Goal: Task Accomplishment & Management: Manage account settings

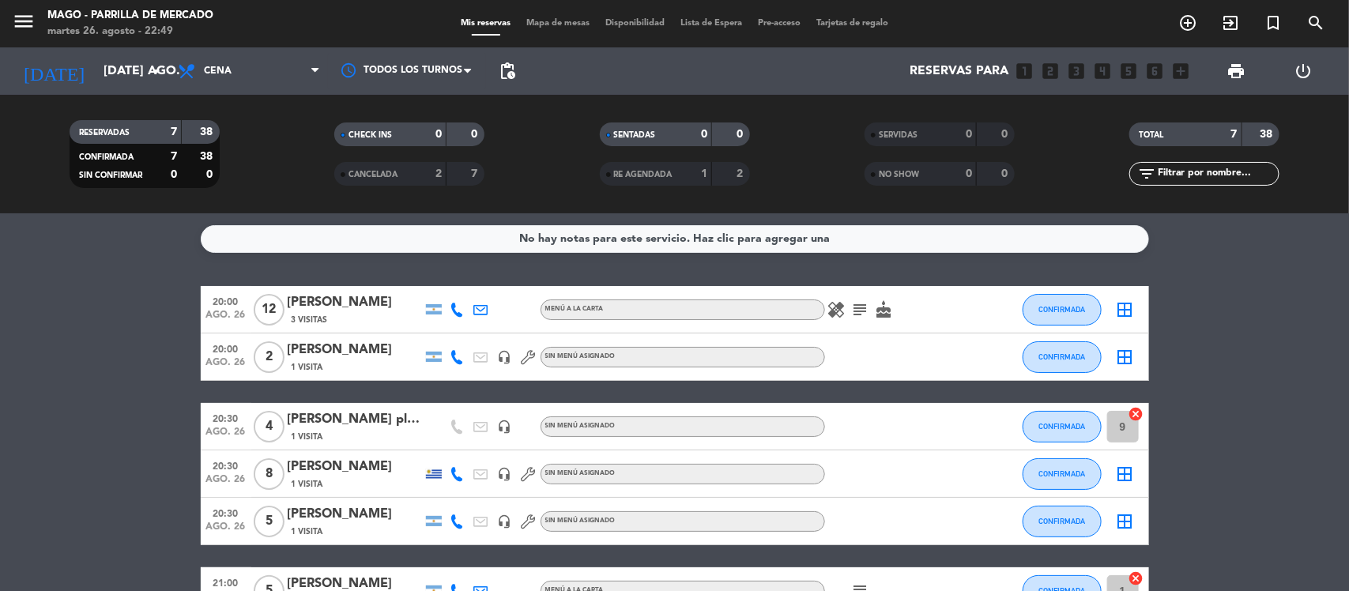
scroll to position [149, 0]
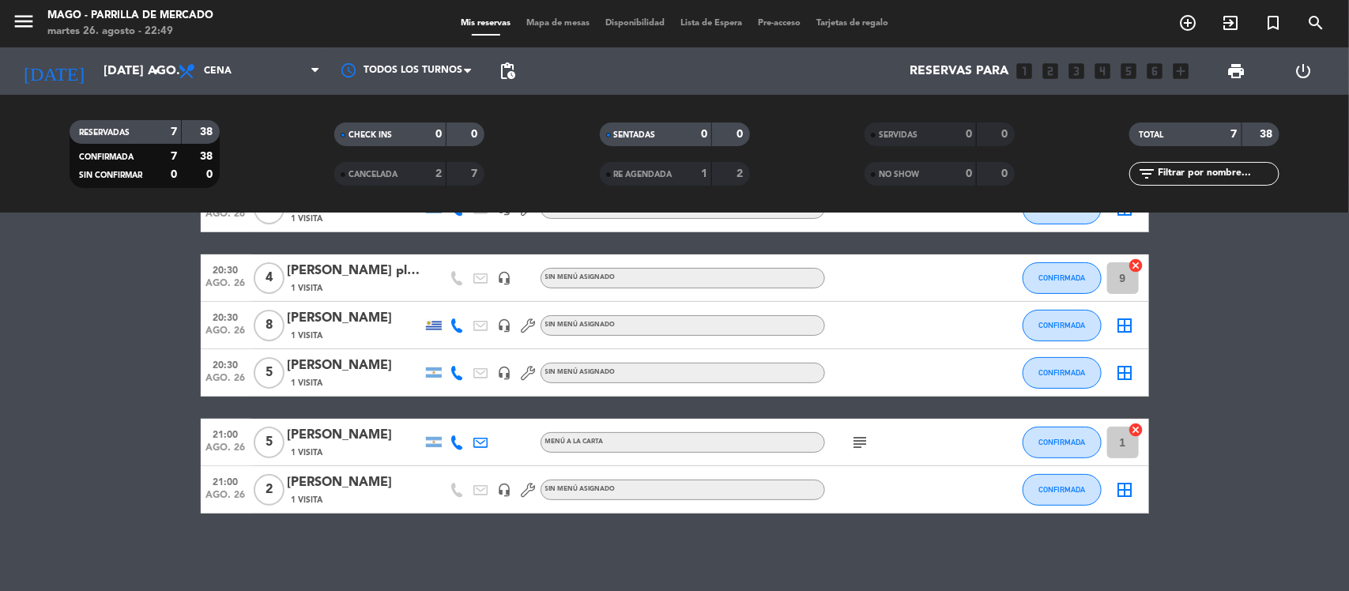
click at [842, 367] on div at bounding box center [896, 372] width 142 height 47
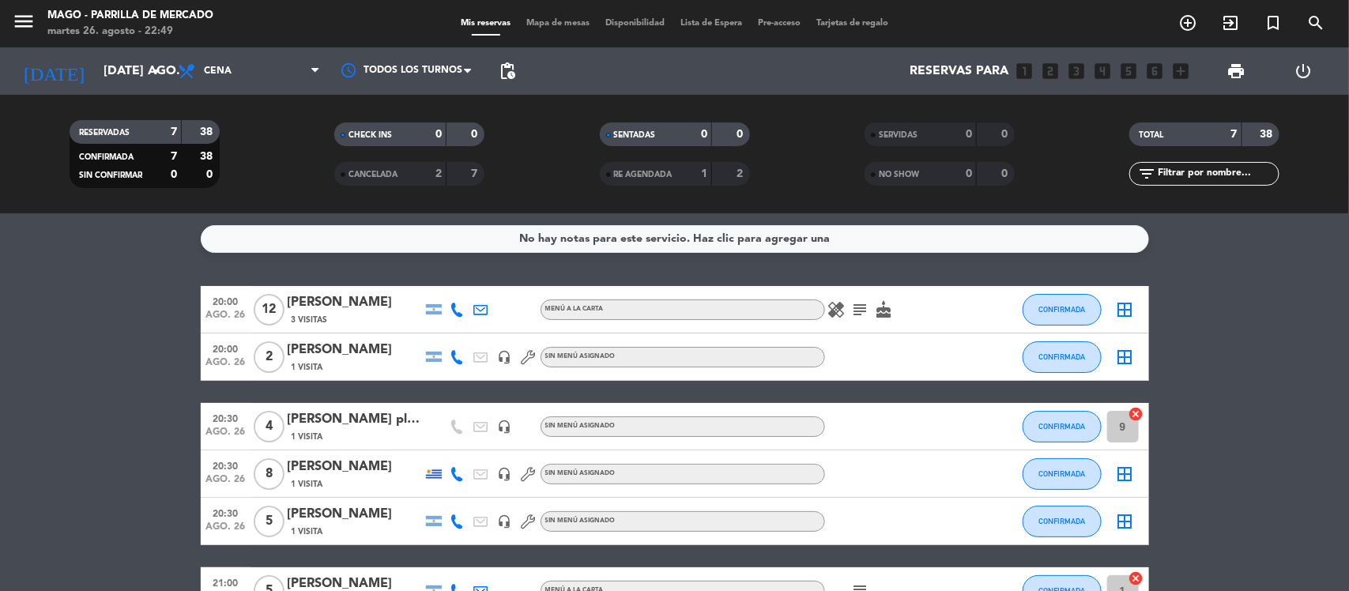
click at [858, 311] on icon "subject" at bounding box center [860, 309] width 19 height 19
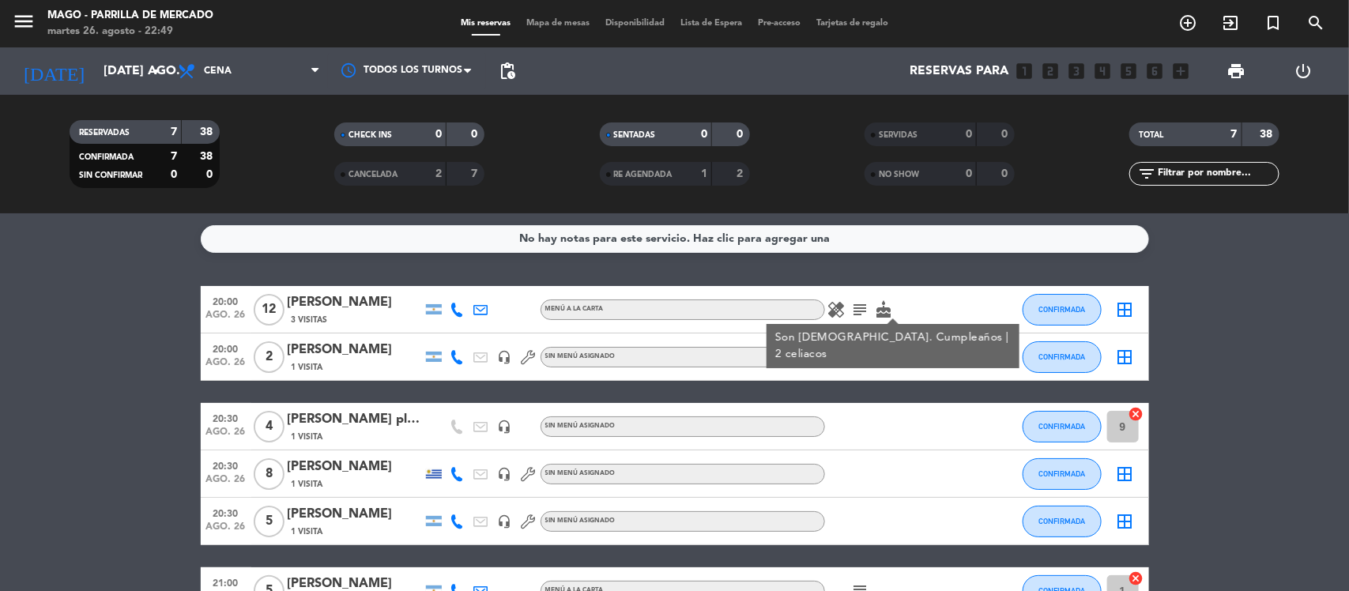
click at [858, 311] on icon "subject" at bounding box center [860, 309] width 19 height 19
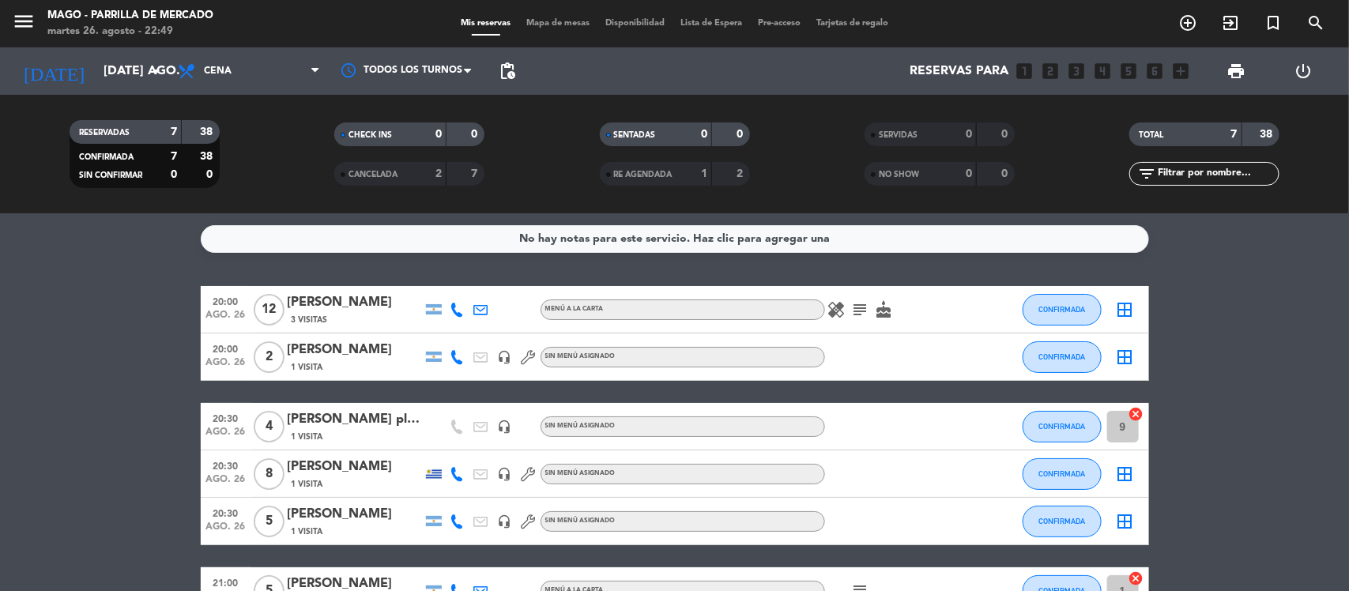
click at [881, 311] on icon "cake" at bounding box center [884, 309] width 19 height 19
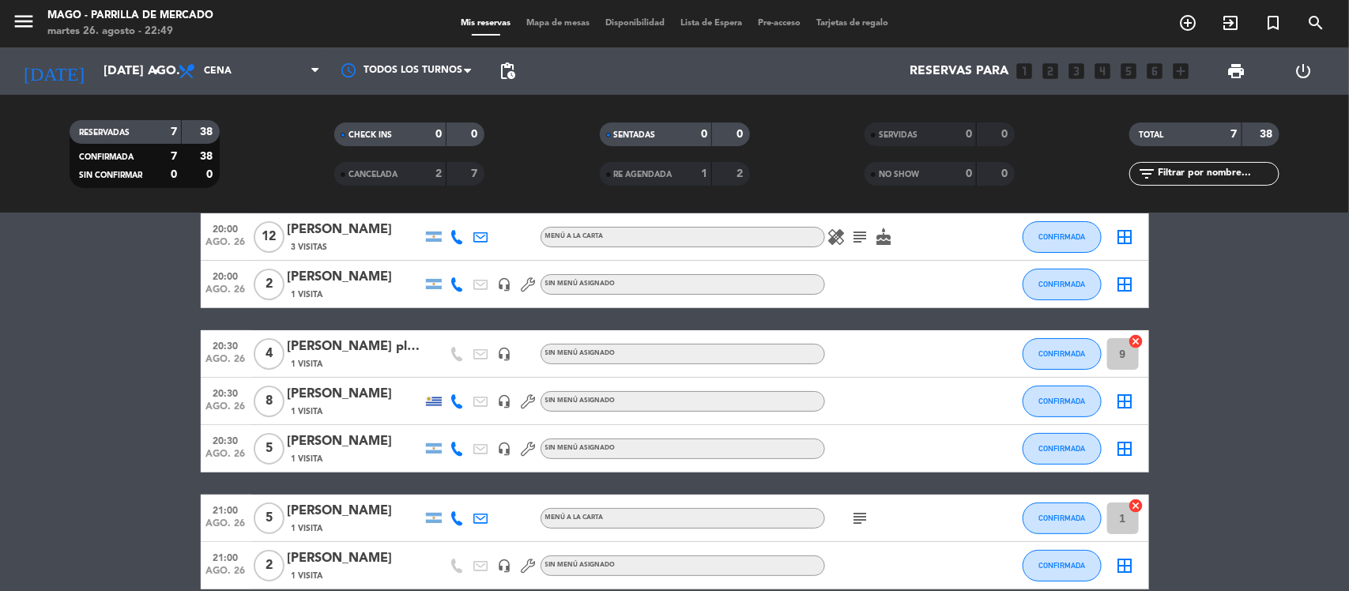
scroll to position [149, 0]
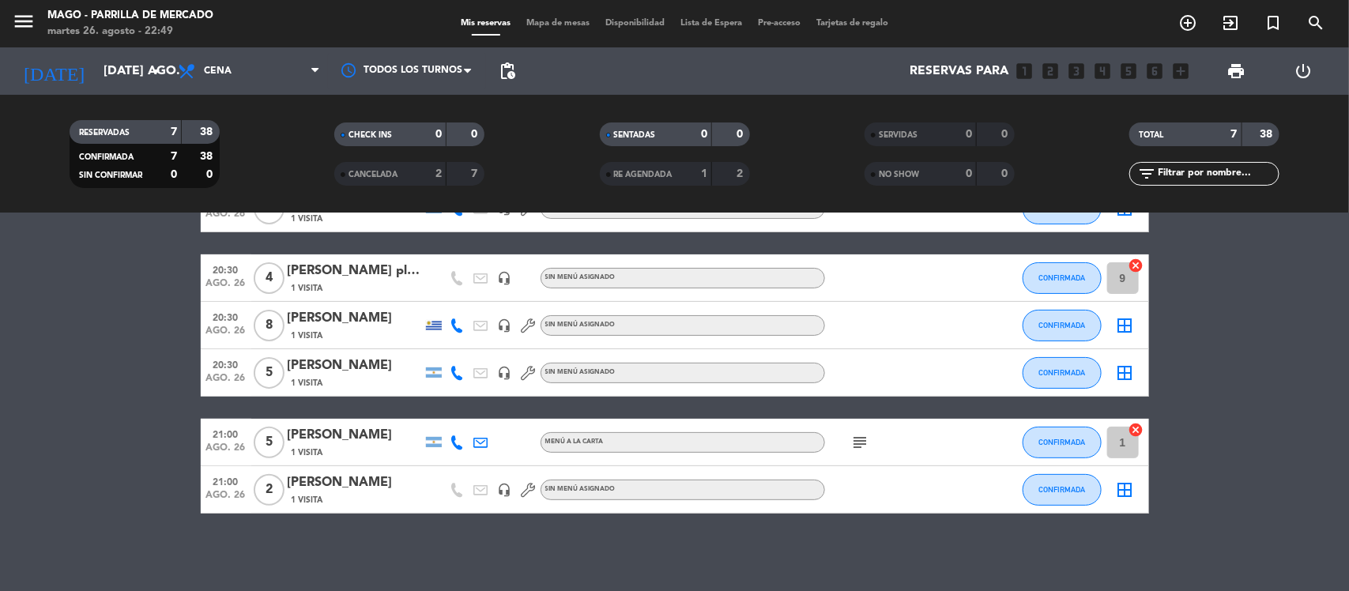
click at [854, 433] on icon "subject" at bounding box center [860, 442] width 19 height 19
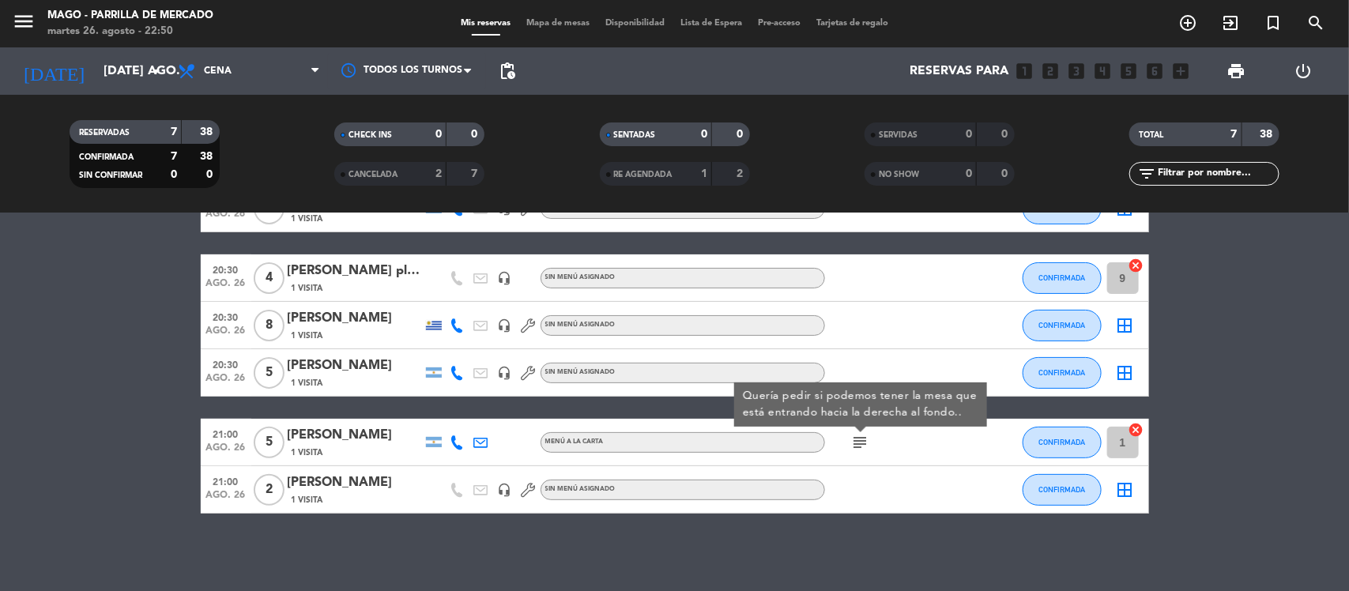
click at [854, 433] on icon "subject" at bounding box center [860, 442] width 19 height 19
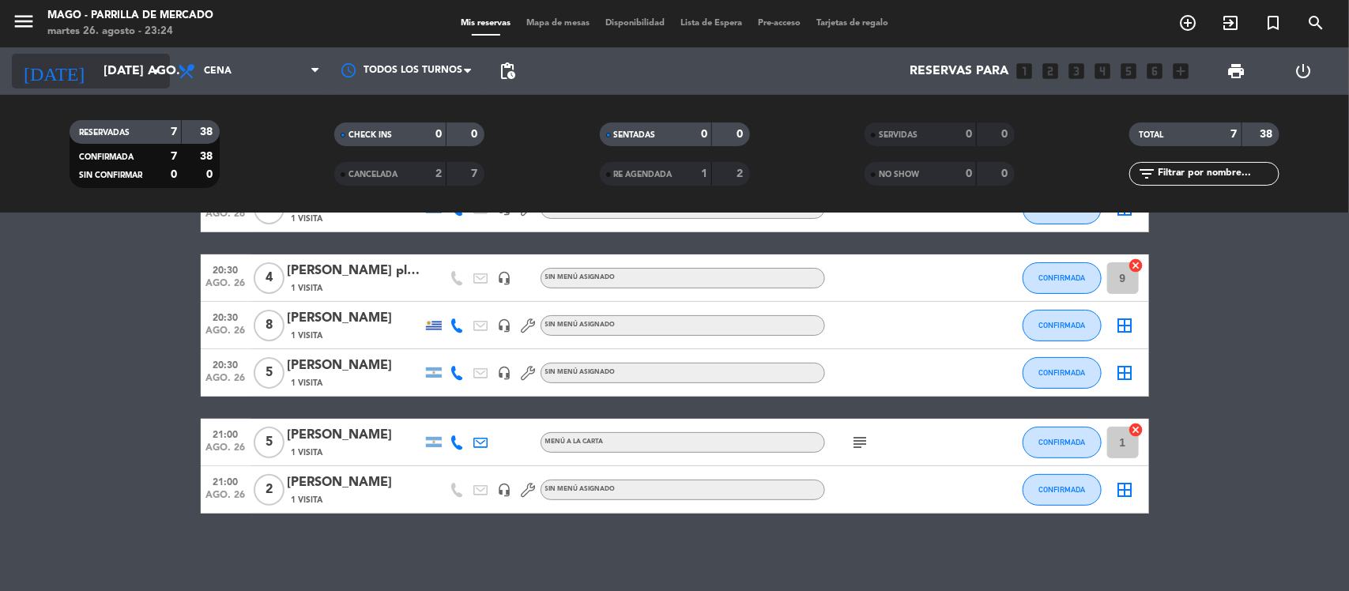
click at [100, 75] on input "[DATE] ago." at bounding box center [179, 71] width 167 height 31
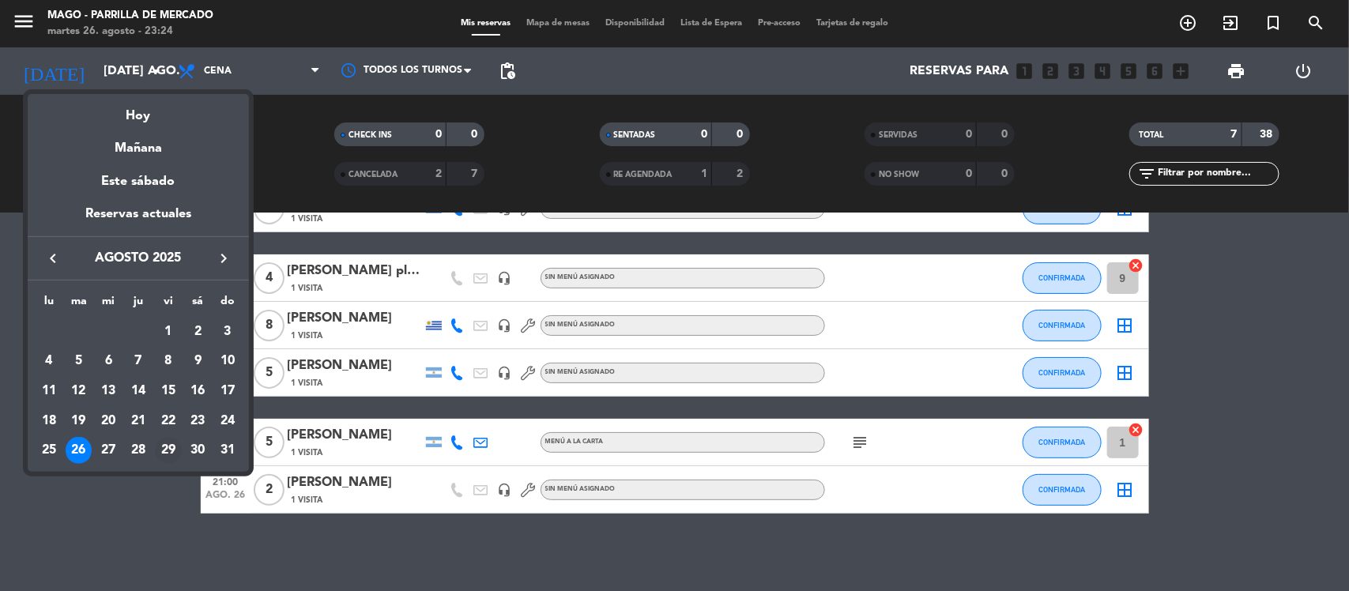
click at [170, 452] on div "29" at bounding box center [168, 450] width 27 height 27
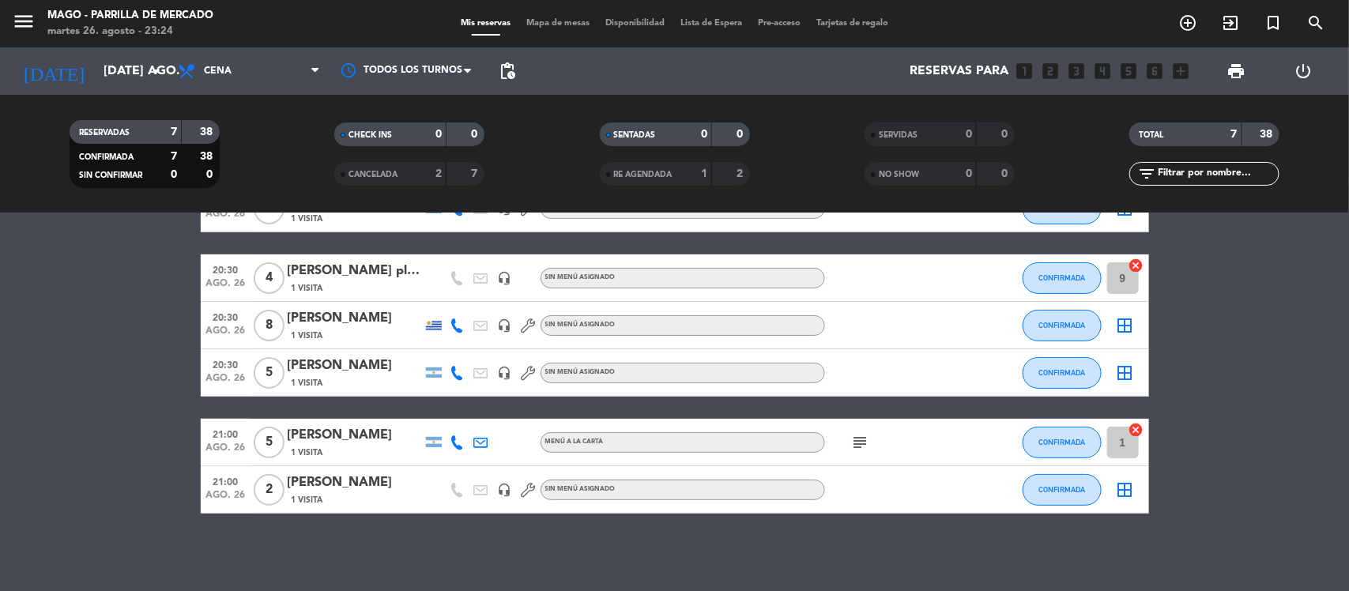
type input "vie. 29 ago."
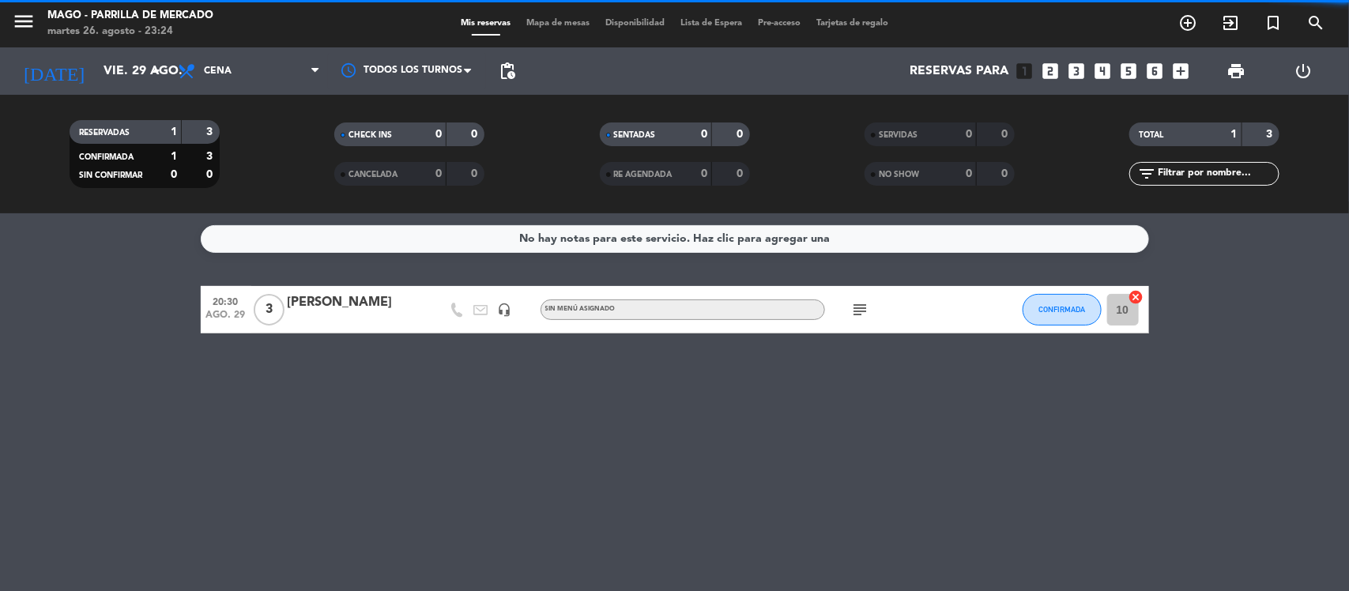
scroll to position [0, 0]
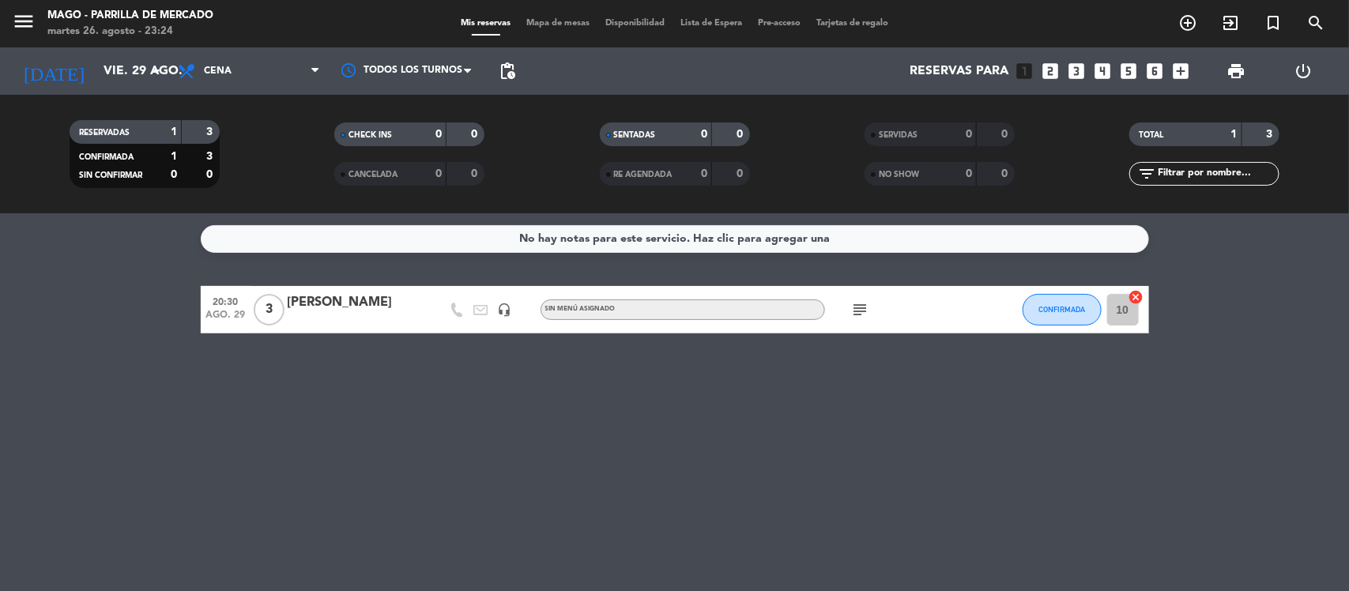
click at [858, 306] on icon "subject" at bounding box center [860, 309] width 19 height 19
click at [868, 393] on div "No hay notas para este servicio. Haz clic para agregar una 20:30 ago. 29 3 [PER…" at bounding box center [674, 402] width 1349 height 378
click at [1183, 66] on icon "add_box" at bounding box center [1181, 71] width 21 height 21
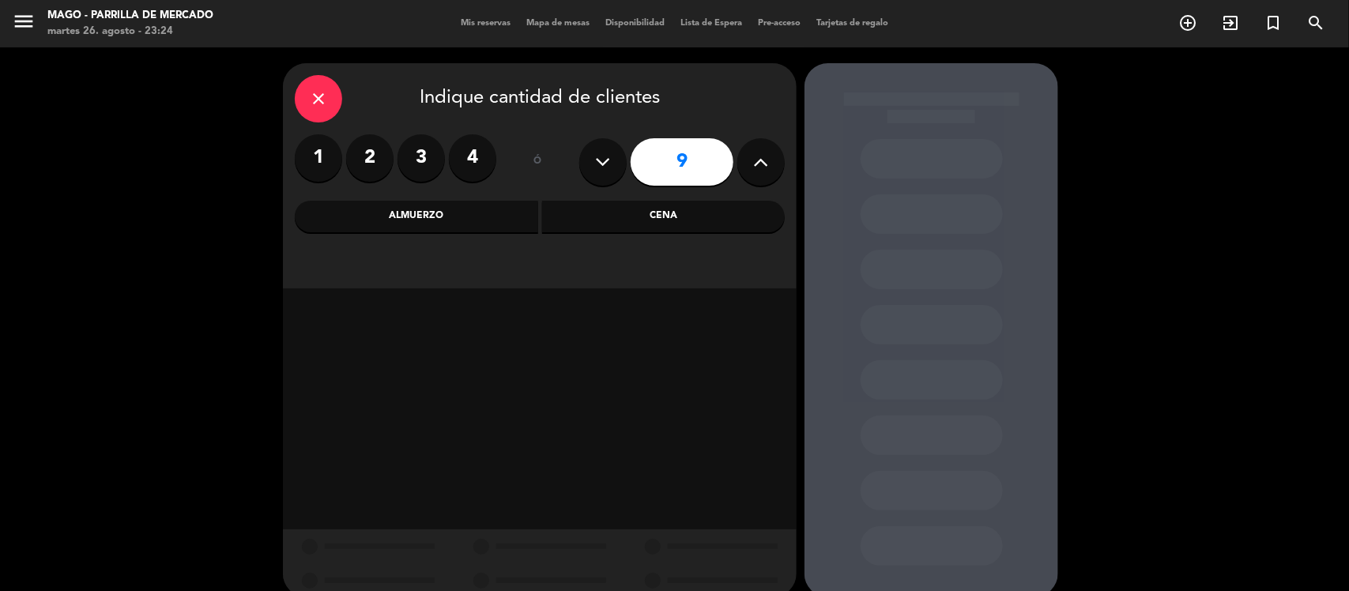
click at [611, 155] on button at bounding box center [602, 161] width 47 height 47
type input "8"
click at [614, 219] on div "Cena" at bounding box center [663, 217] width 243 height 32
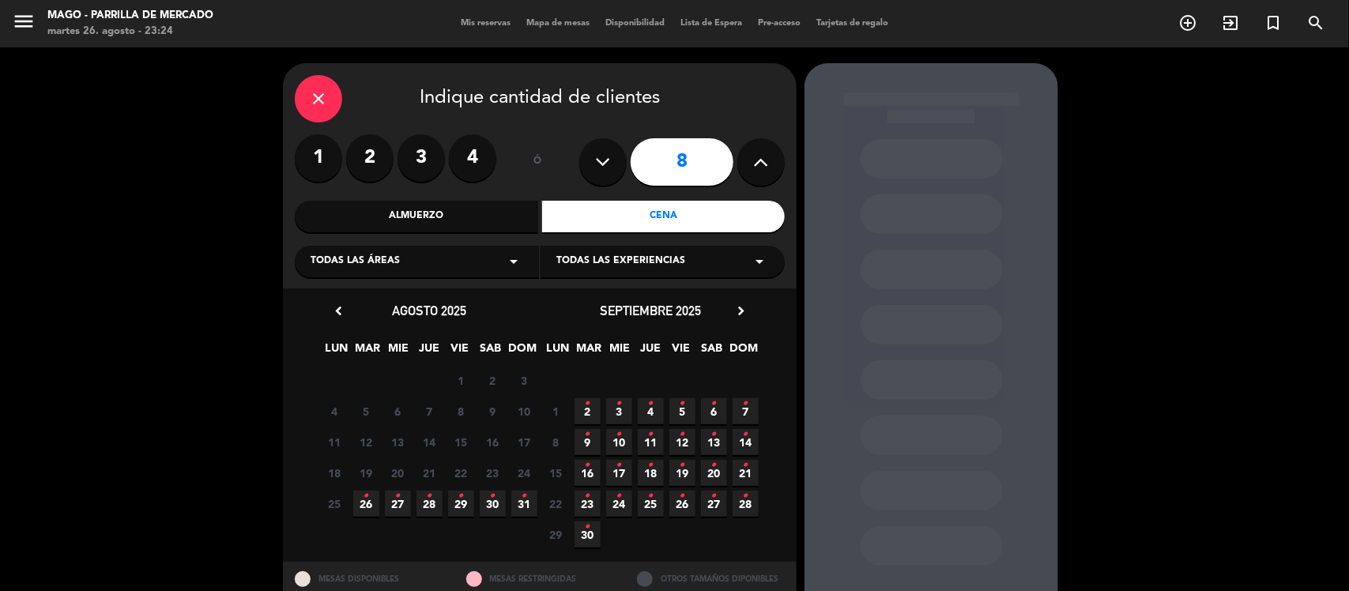
click at [459, 499] on icon "•" at bounding box center [461, 496] width 6 height 25
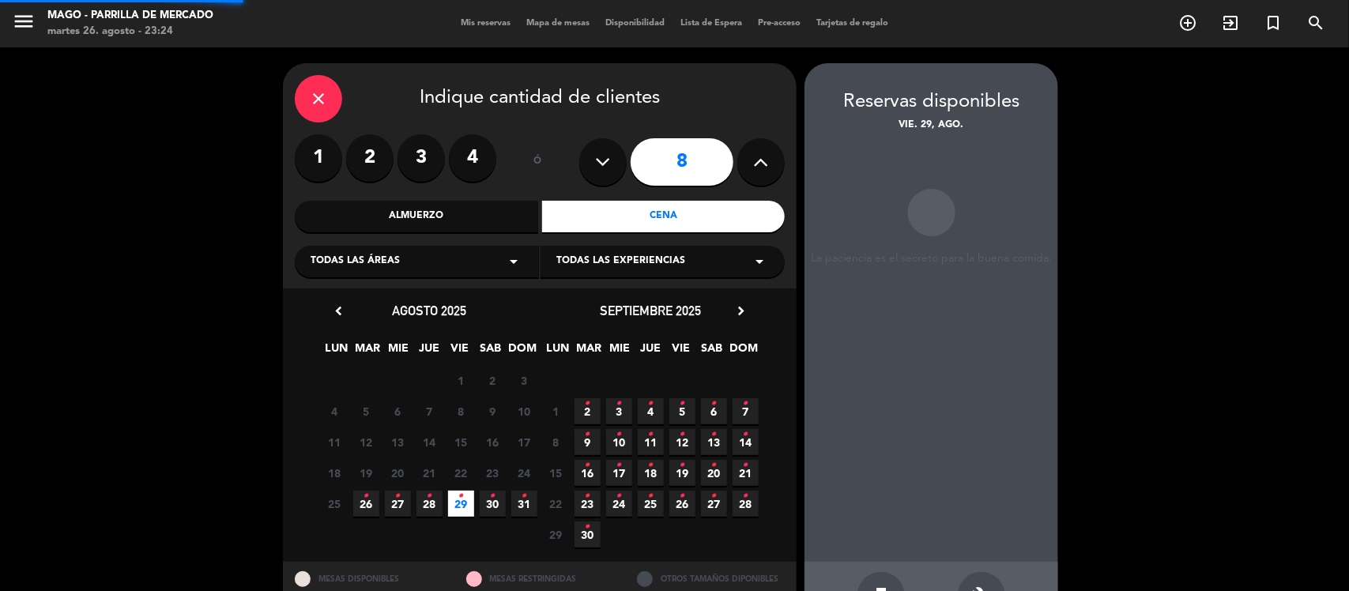
scroll to position [52, 0]
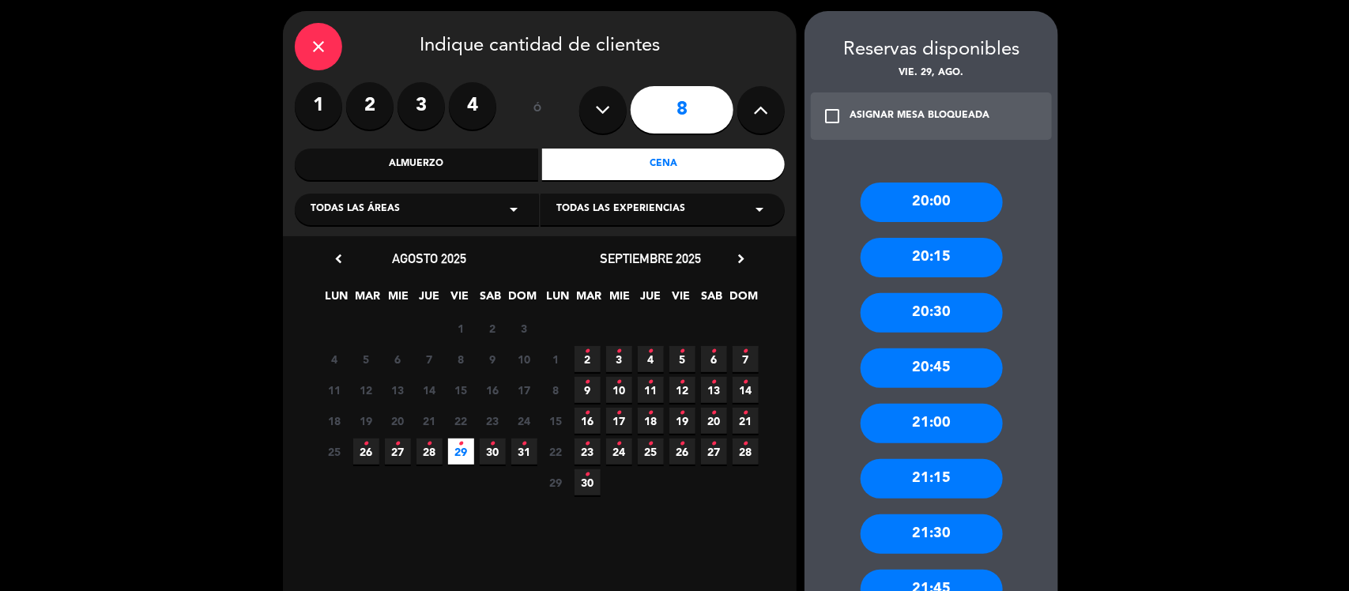
click at [940, 419] on div "21:00" at bounding box center [932, 424] width 142 height 40
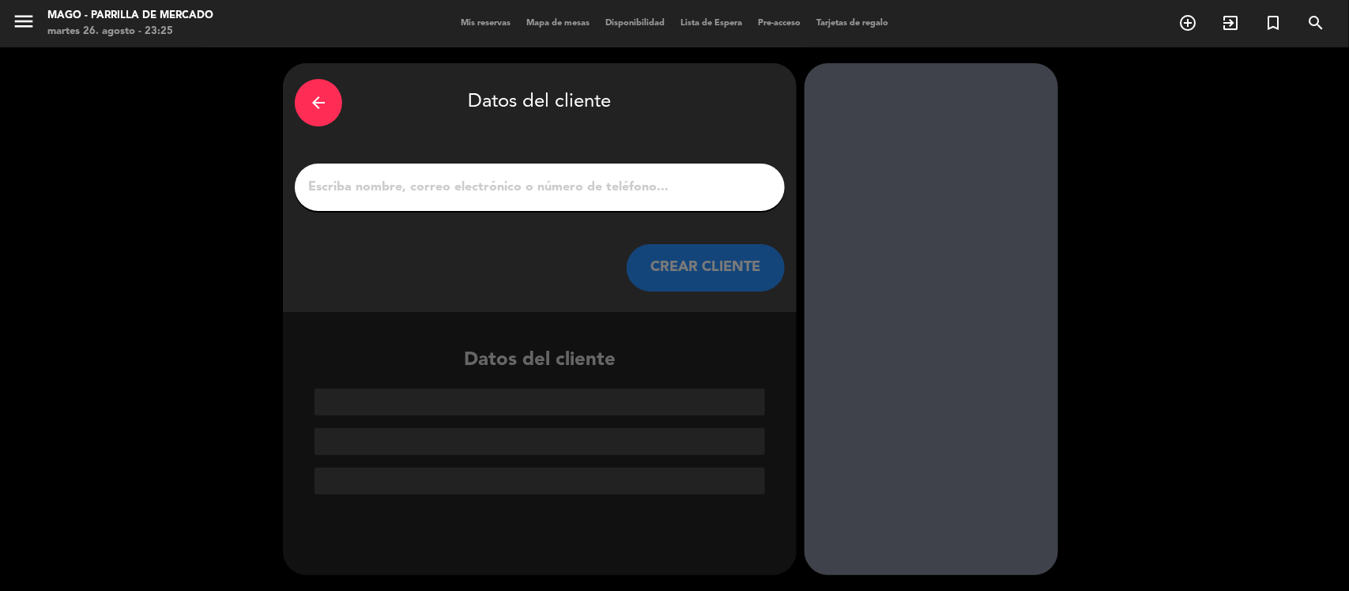
click at [483, 191] on input "1" at bounding box center [540, 187] width 466 height 22
type input "l"
type input "Ñ"
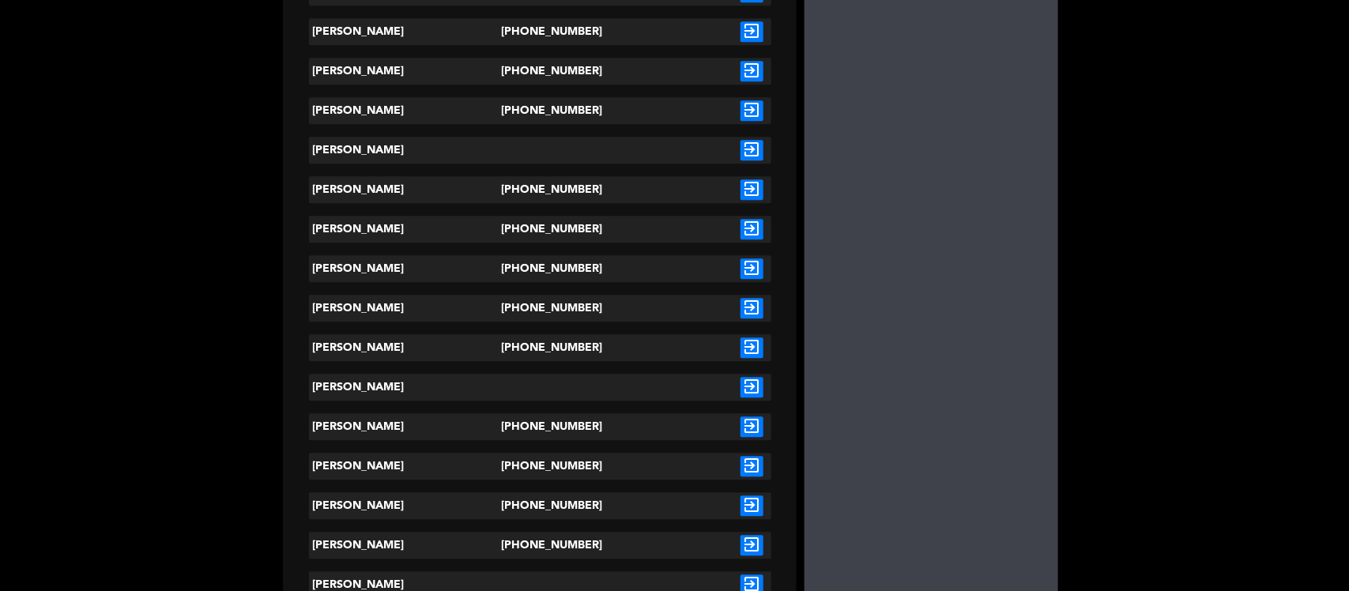
scroll to position [1778, 0]
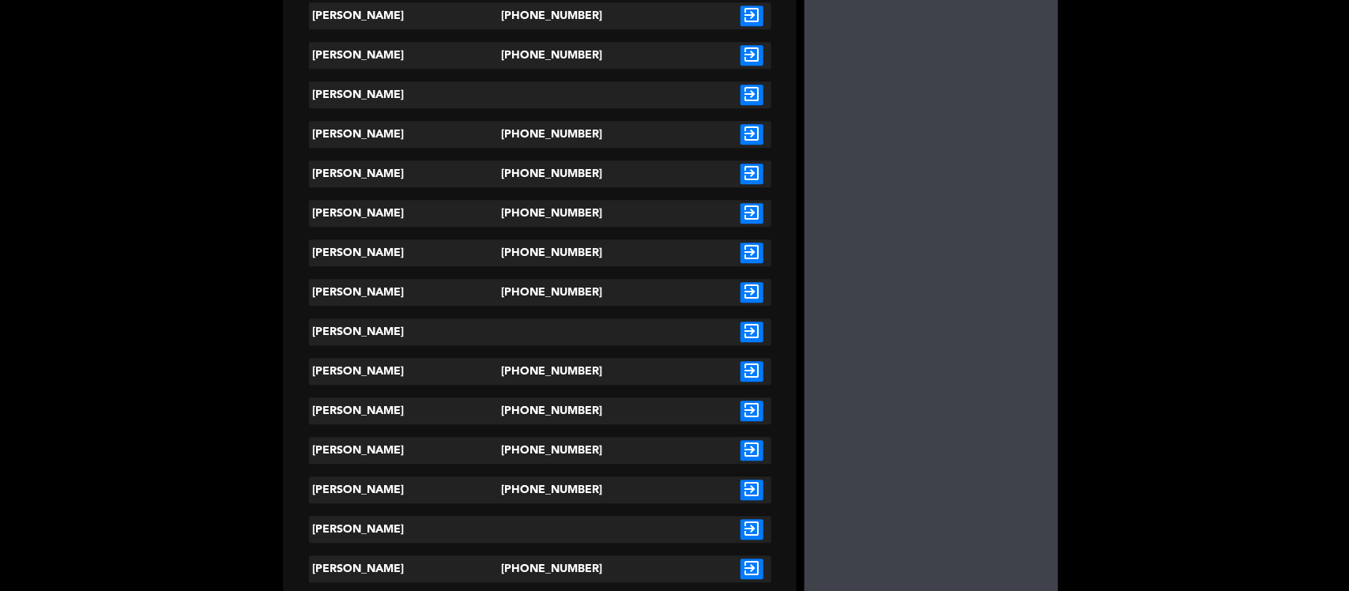
type input "[PERSON_NAME]"
click at [753, 212] on icon "exit_to_app" at bounding box center [751, 213] width 23 height 21
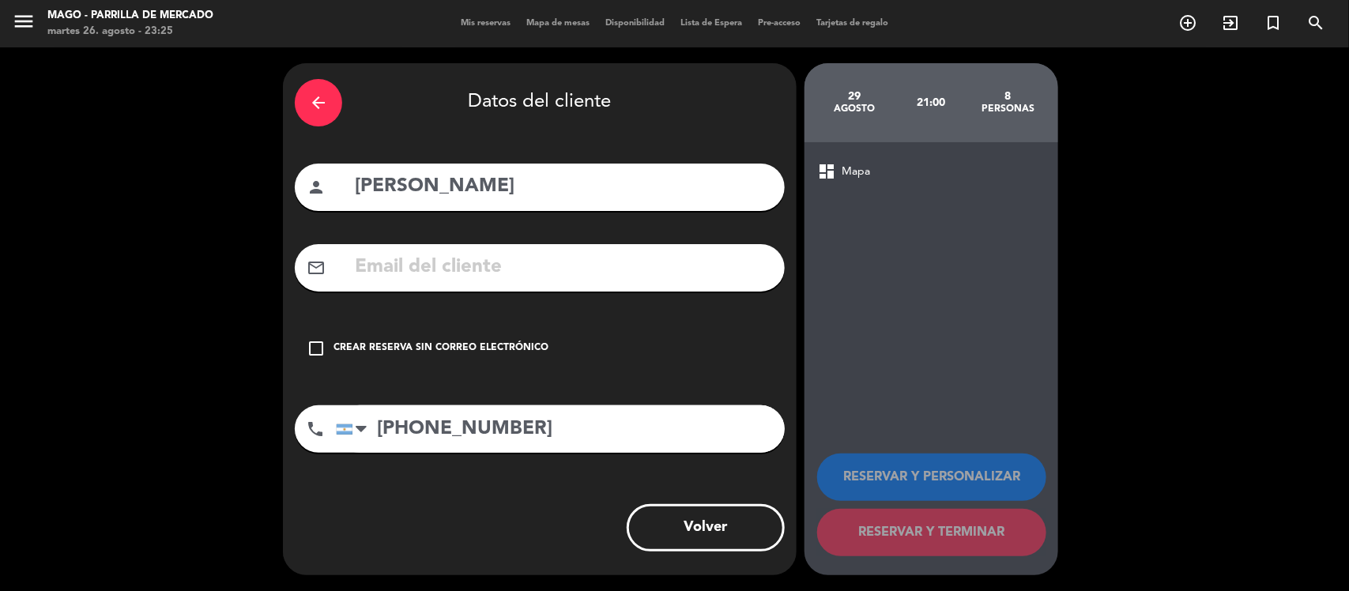
scroll to position [0, 0]
click at [423, 346] on div "Crear reserva sin correo electrónico" at bounding box center [440, 349] width 215 height 16
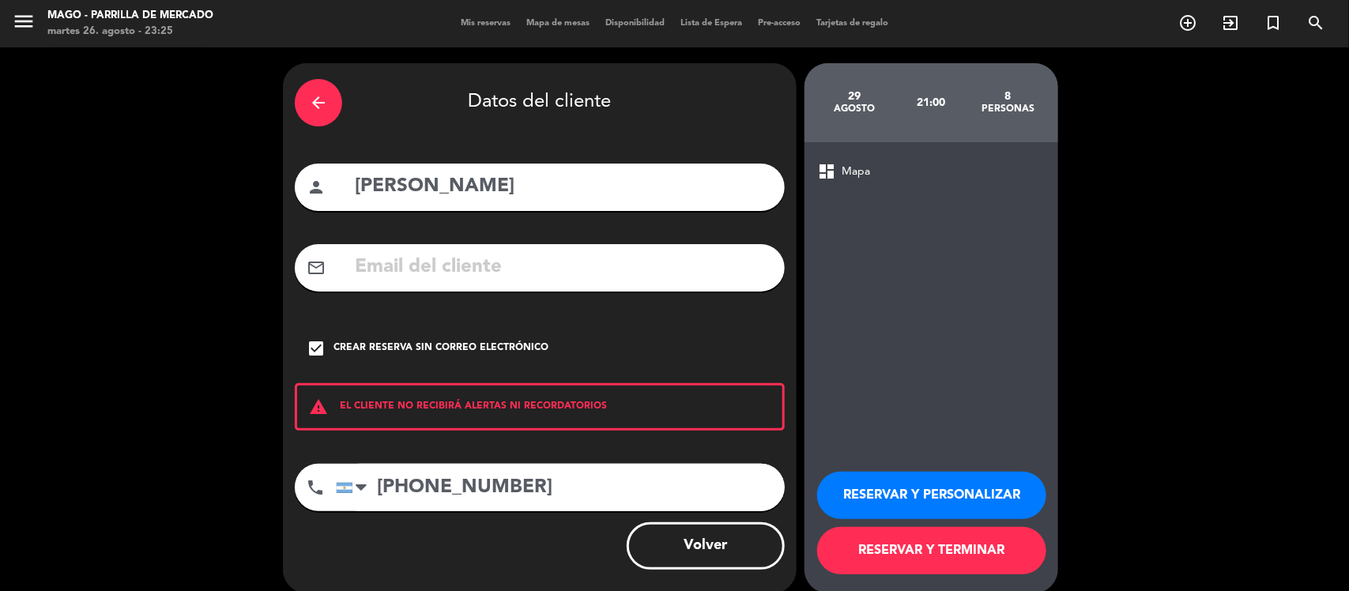
click at [918, 482] on button "RESERVAR Y PERSONALIZAR" at bounding box center [931, 495] width 229 height 47
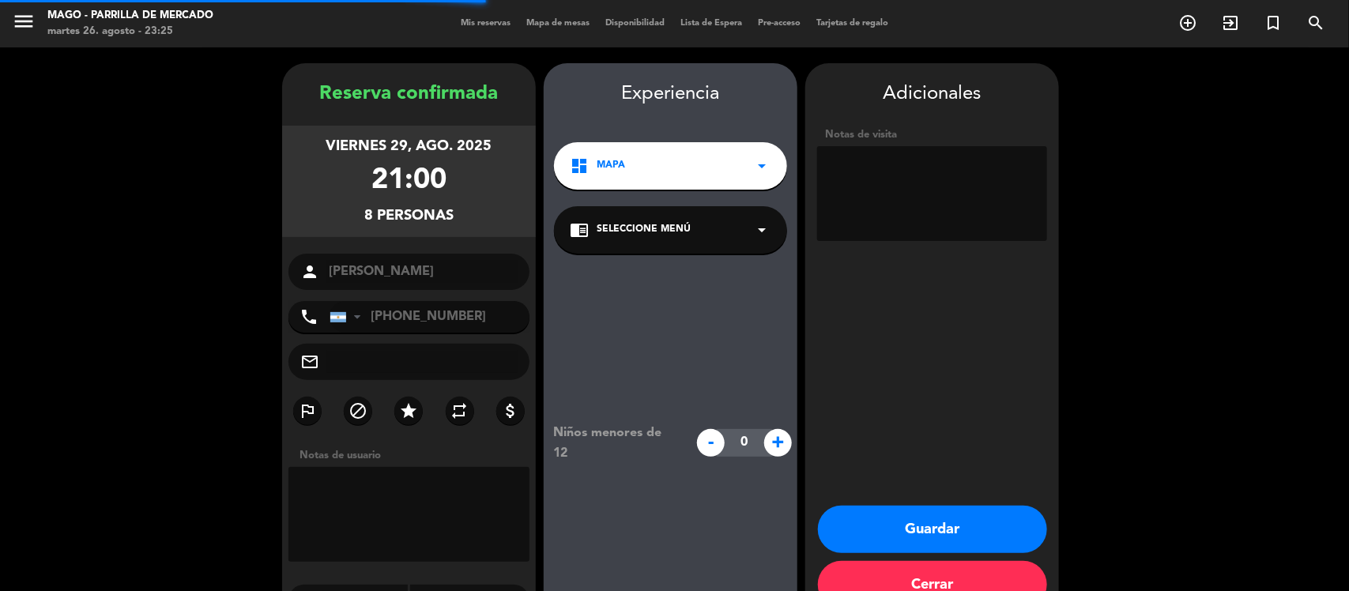
scroll to position [40, 0]
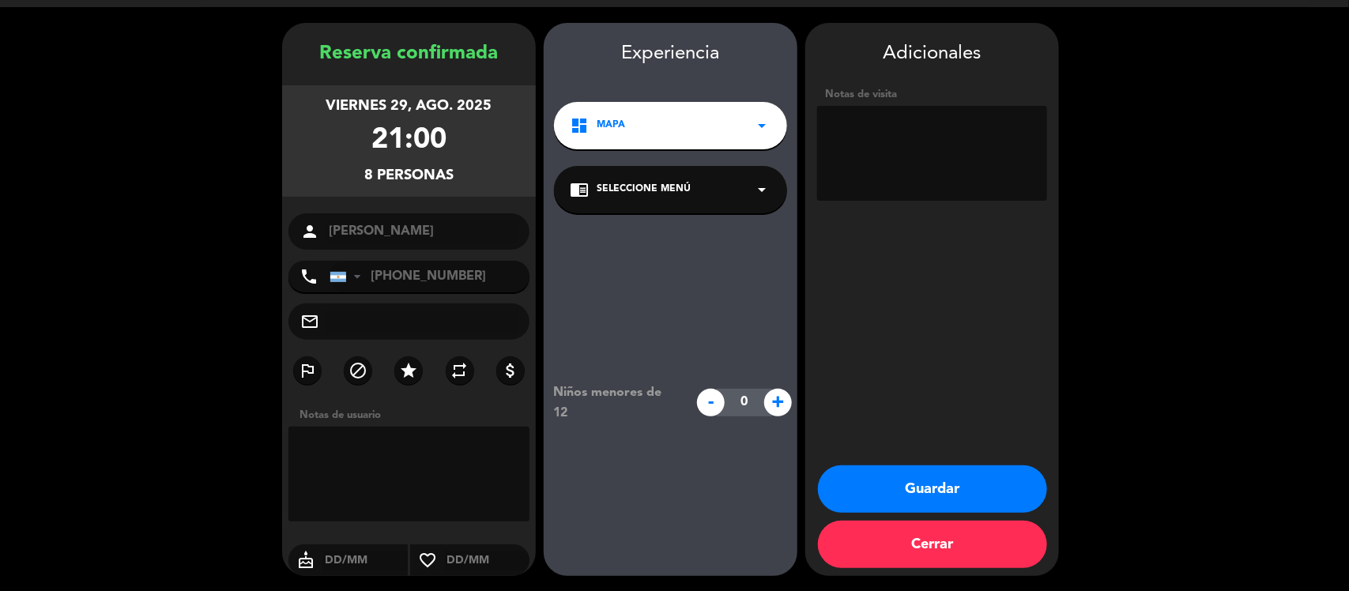
click at [936, 142] on textarea at bounding box center [932, 153] width 230 height 95
type textarea "mesa larga. box no"
click at [973, 476] on button "Guardar" at bounding box center [932, 488] width 229 height 47
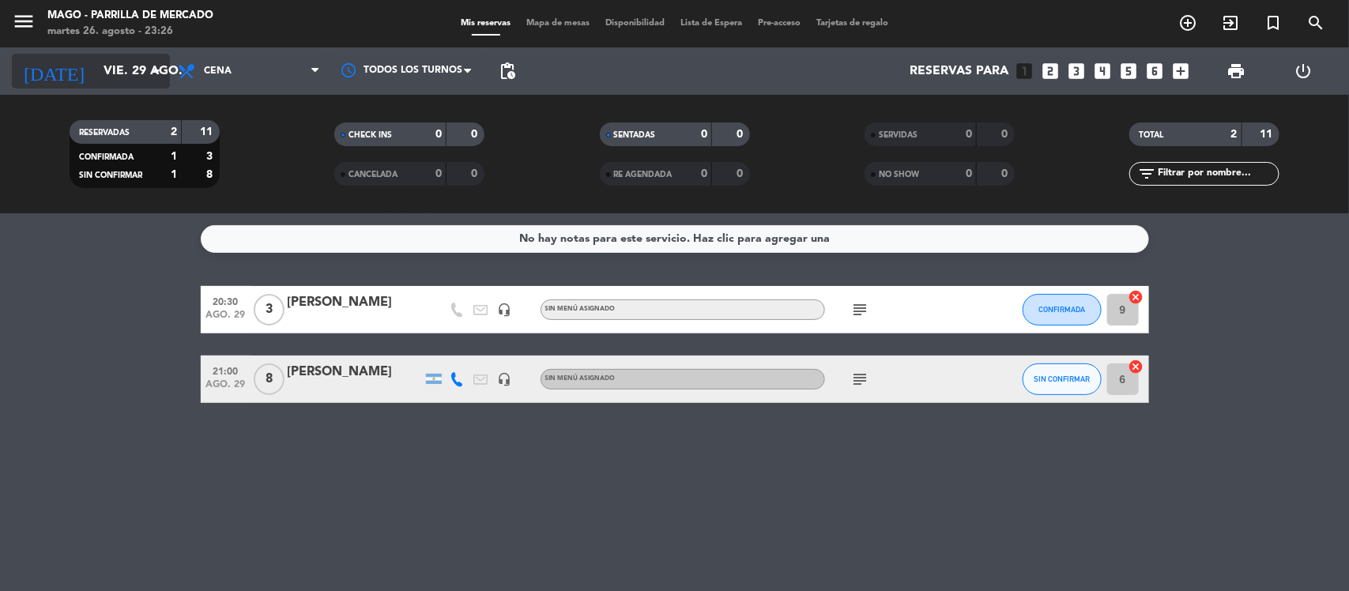
click at [67, 87] on div "[DATE] vie. 29 ago. arrow_drop_down" at bounding box center [91, 71] width 158 height 35
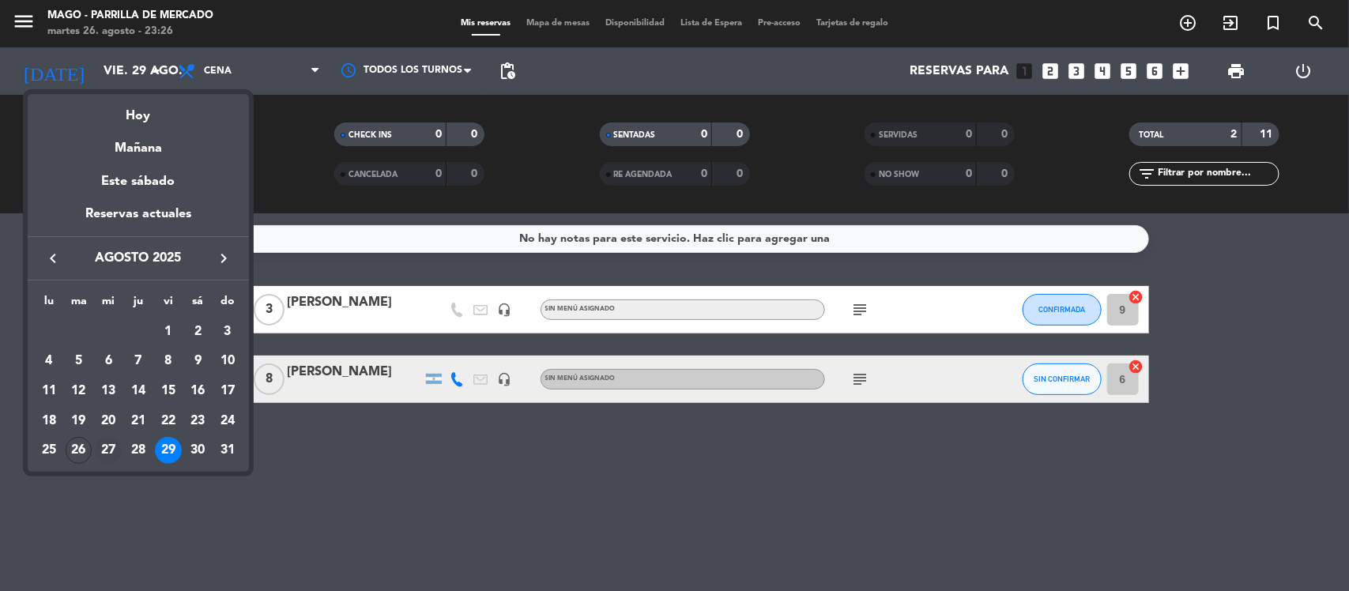
click at [107, 443] on div "27" at bounding box center [108, 450] width 27 height 27
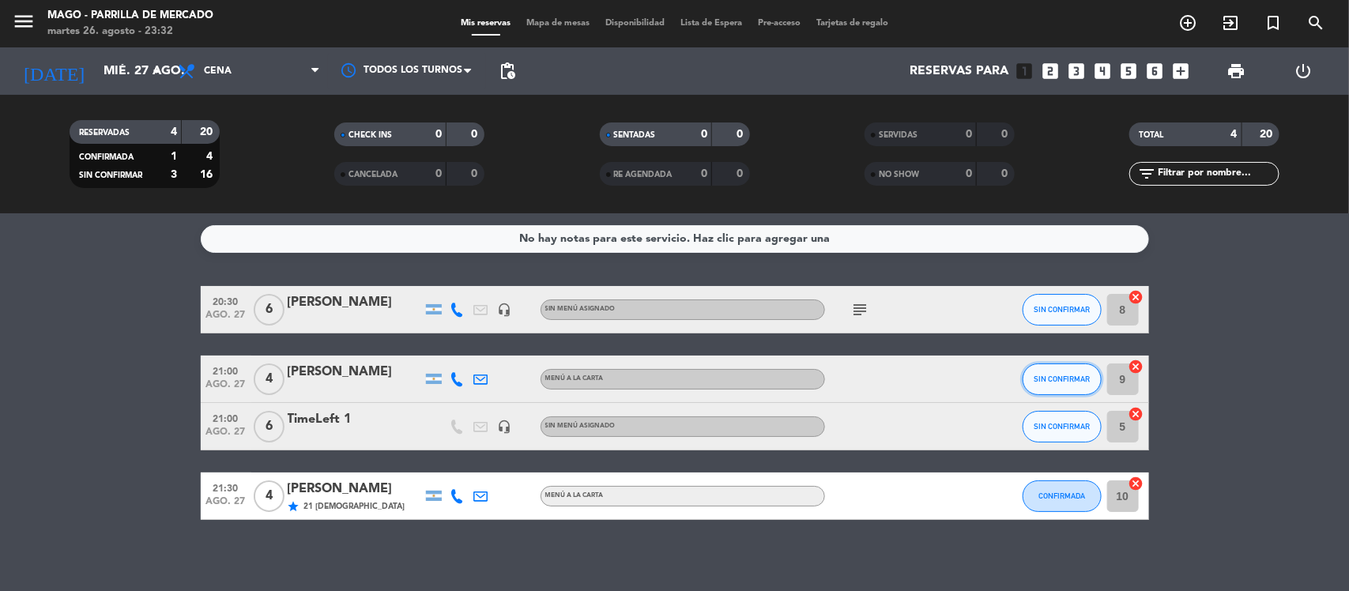
click at [1073, 386] on button "SIN CONFIRMAR" at bounding box center [1062, 380] width 79 height 32
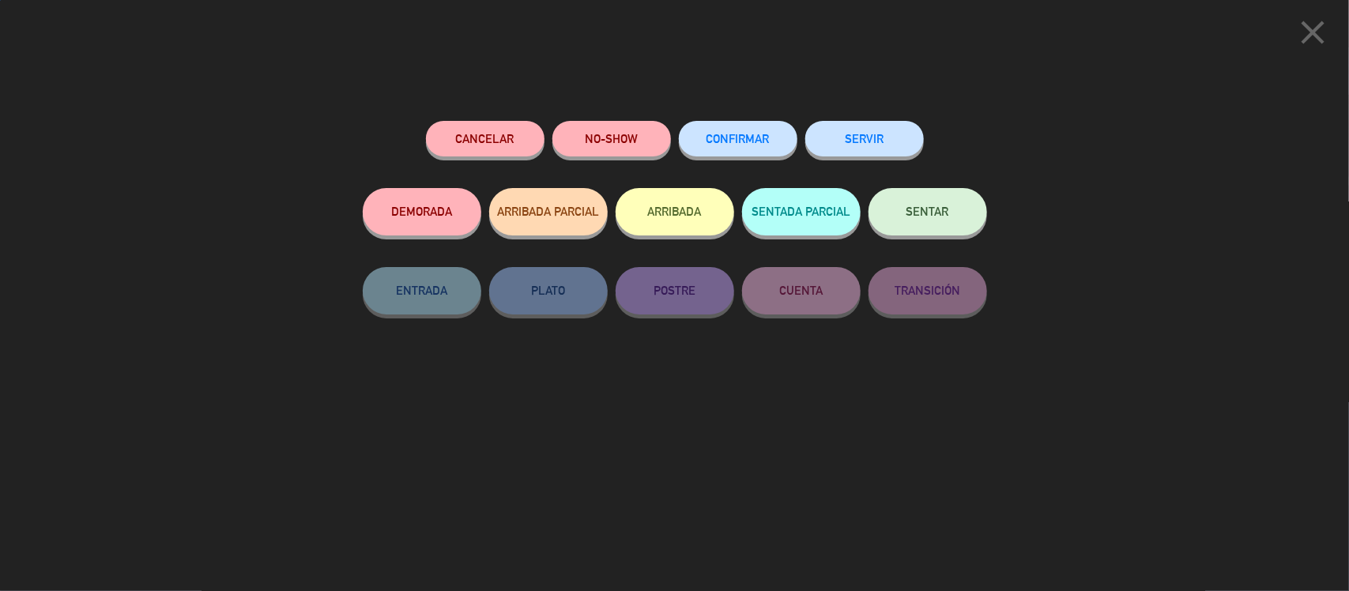
click at [755, 136] on span "CONFIRMAR" at bounding box center [737, 138] width 63 height 13
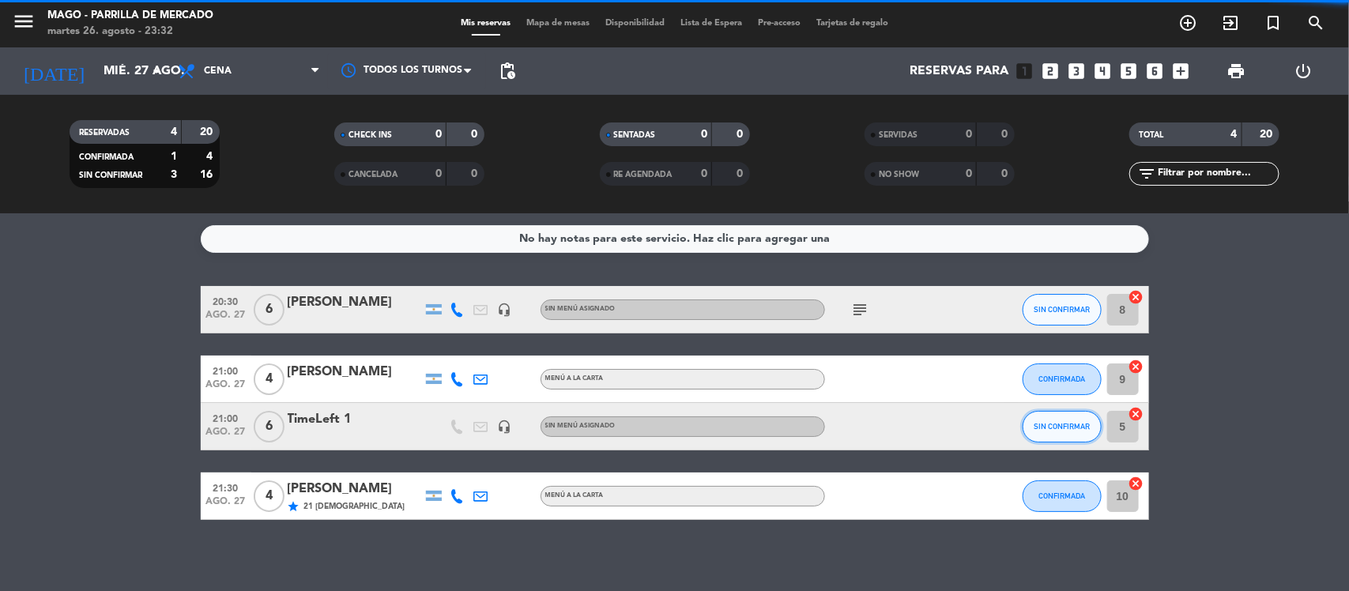
click at [1059, 431] on span "SIN CONFIRMAR" at bounding box center [1062, 426] width 56 height 9
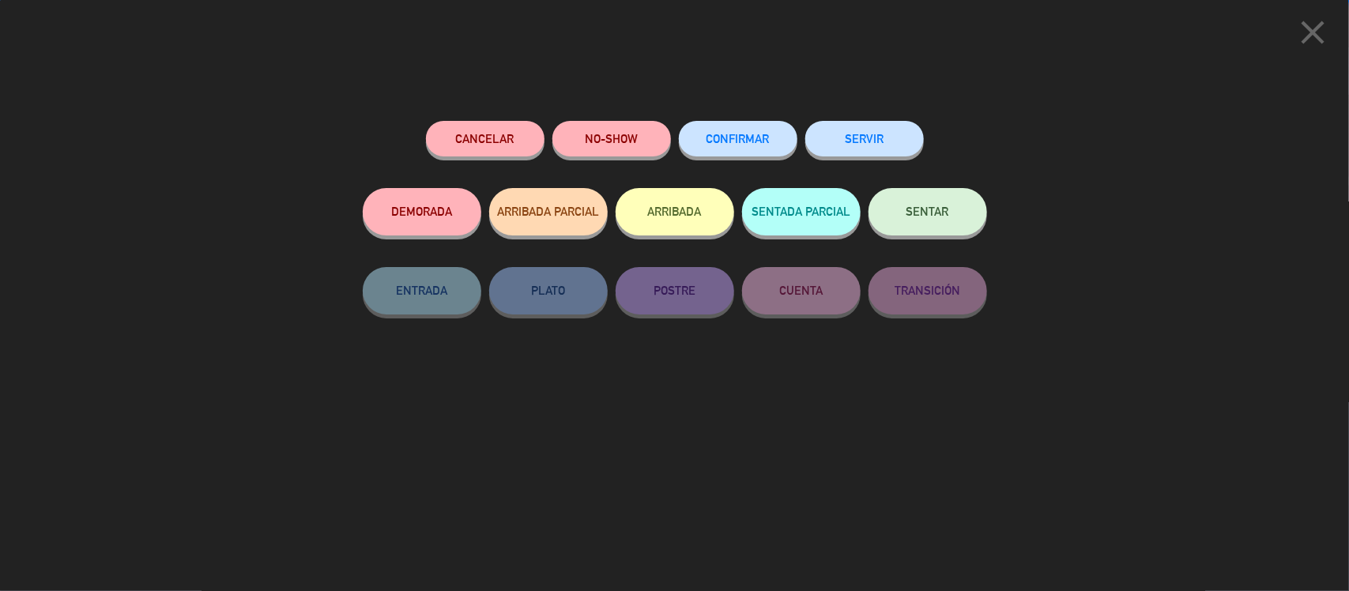
click at [684, 137] on button "CONFIRMAR" at bounding box center [738, 139] width 119 height 36
click at [705, 132] on button "CONFIRMAR" at bounding box center [738, 139] width 119 height 36
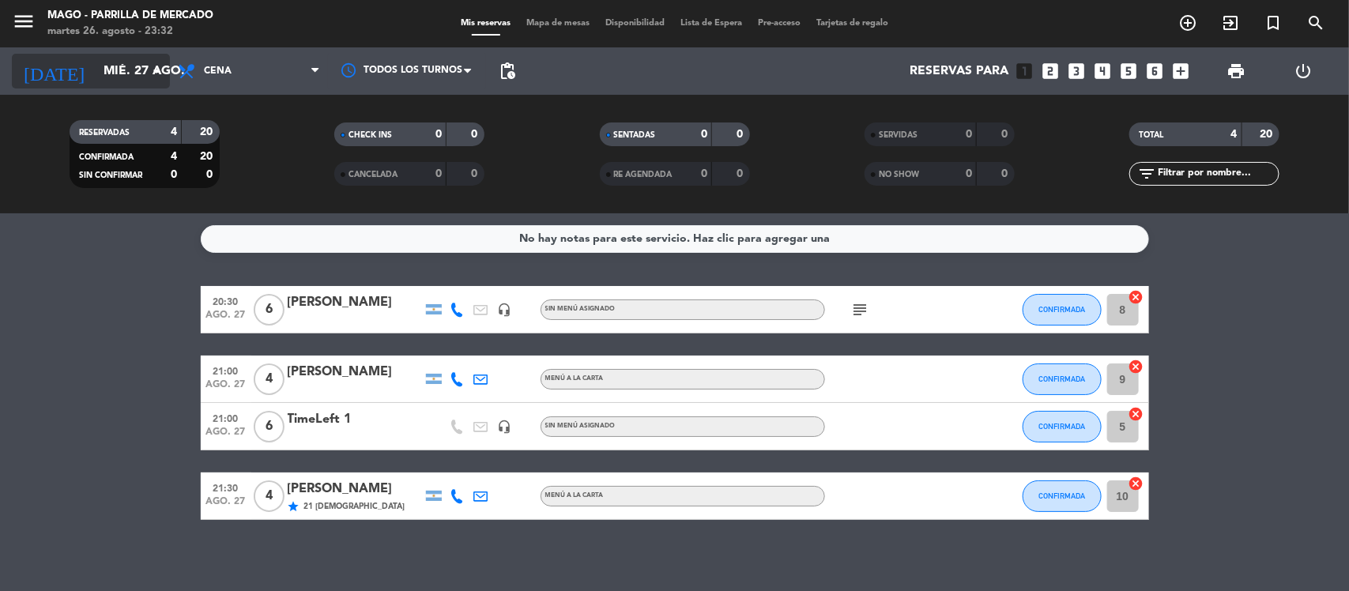
click at [151, 64] on icon "arrow_drop_down" at bounding box center [156, 71] width 19 height 19
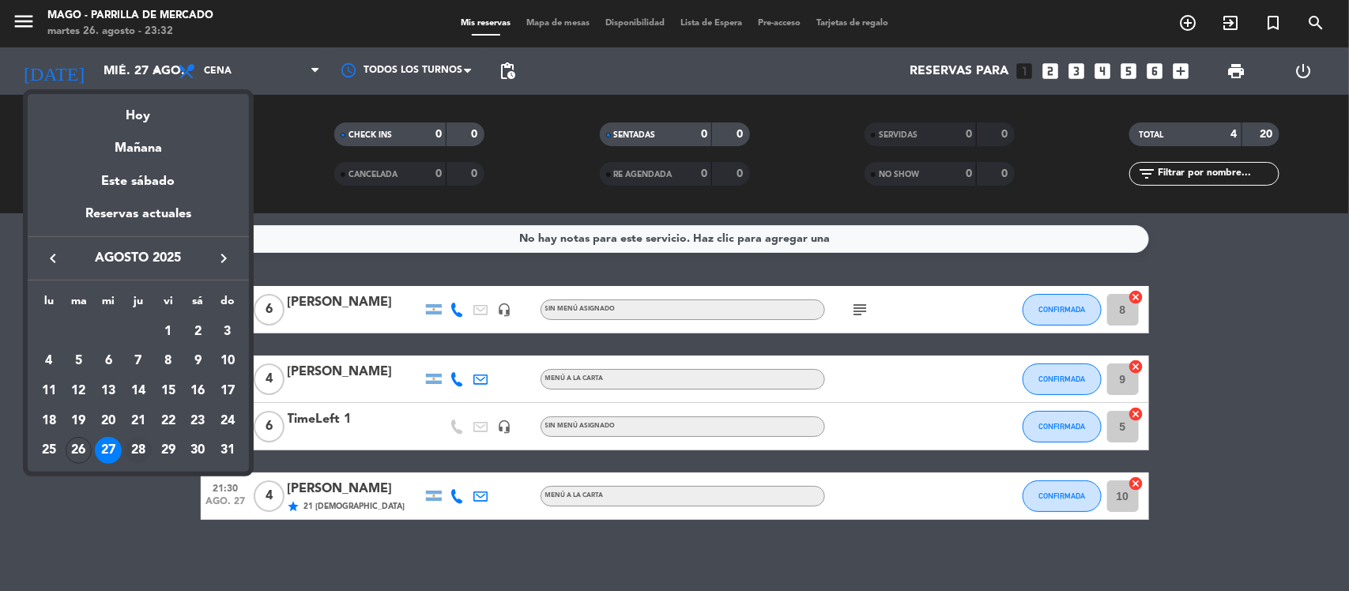
click at [141, 444] on div "28" at bounding box center [138, 450] width 27 height 27
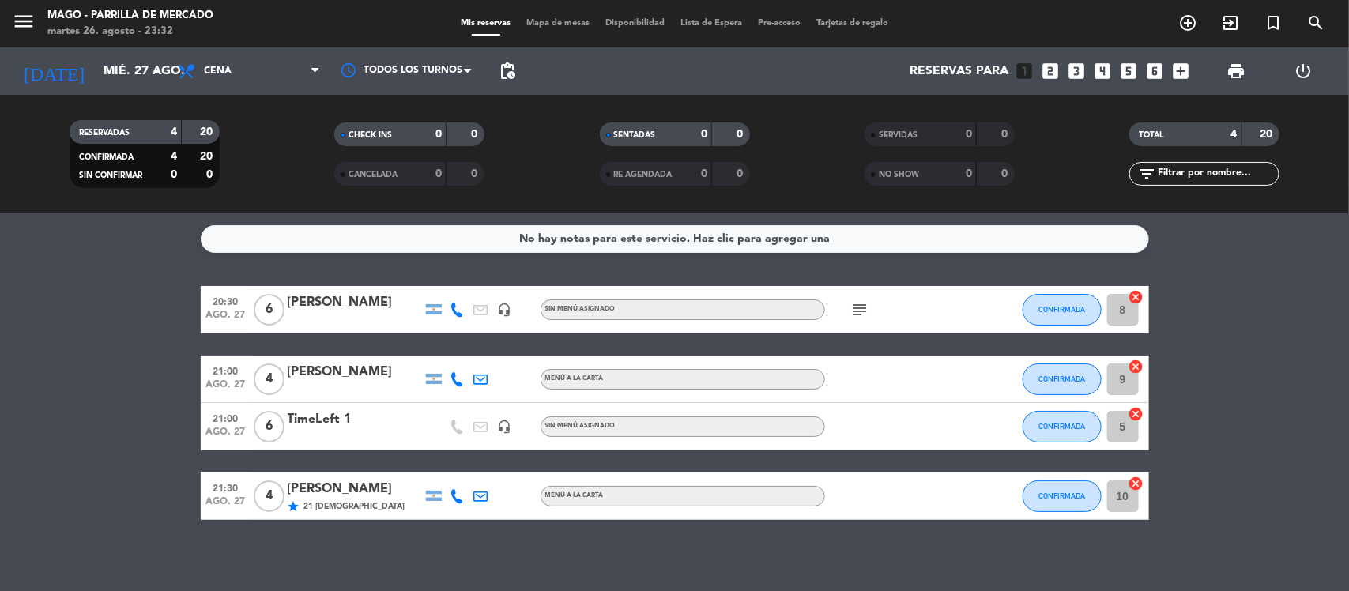
type input "jue. 28 ago."
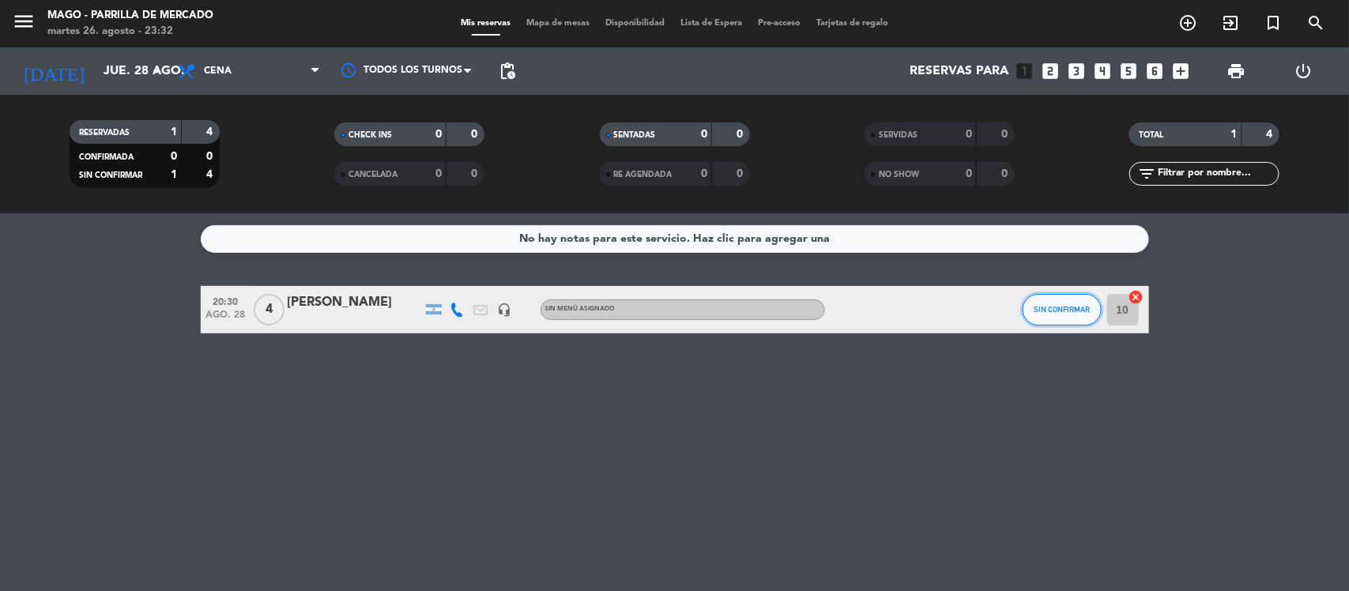
click at [1059, 307] on span "SIN CONFIRMAR" at bounding box center [1062, 309] width 56 height 9
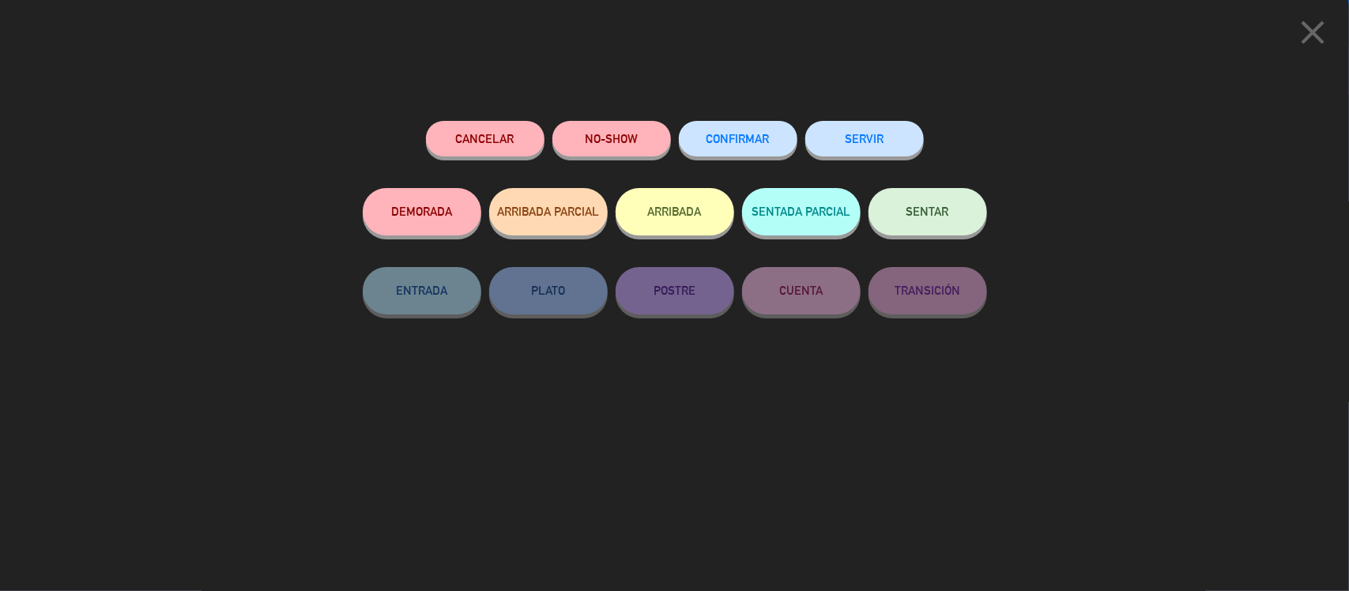
click at [764, 134] on span "CONFIRMAR" at bounding box center [737, 138] width 63 height 13
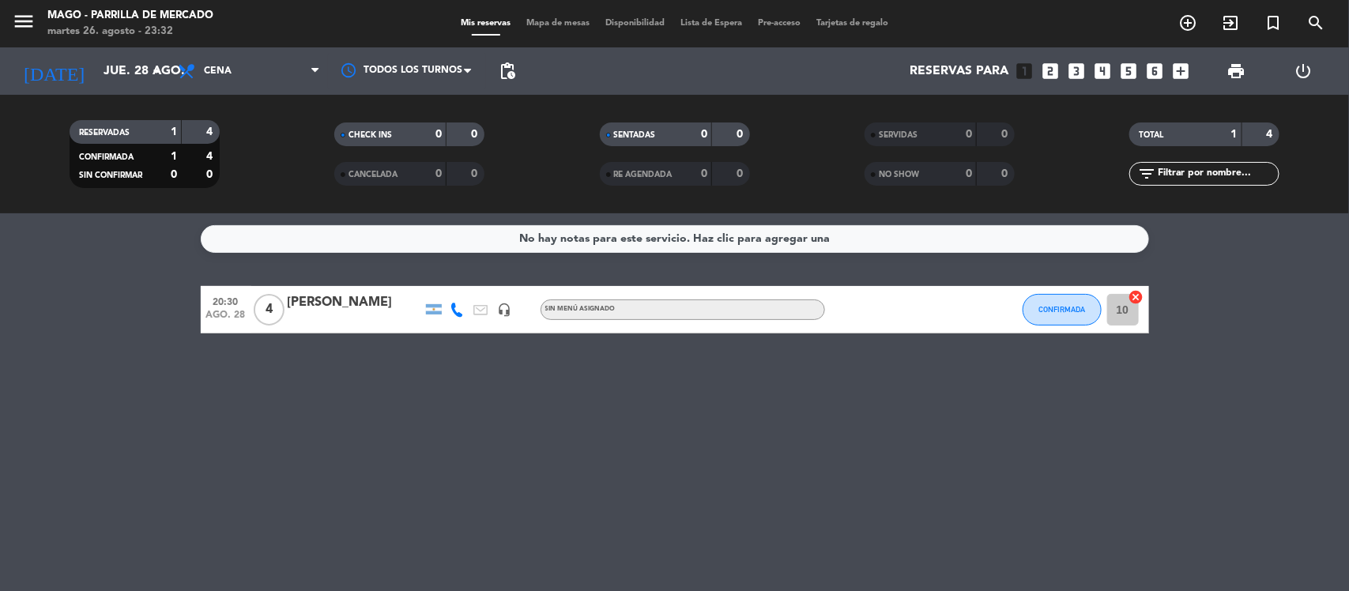
click at [326, 306] on div "[PERSON_NAME]" at bounding box center [355, 302] width 134 height 21
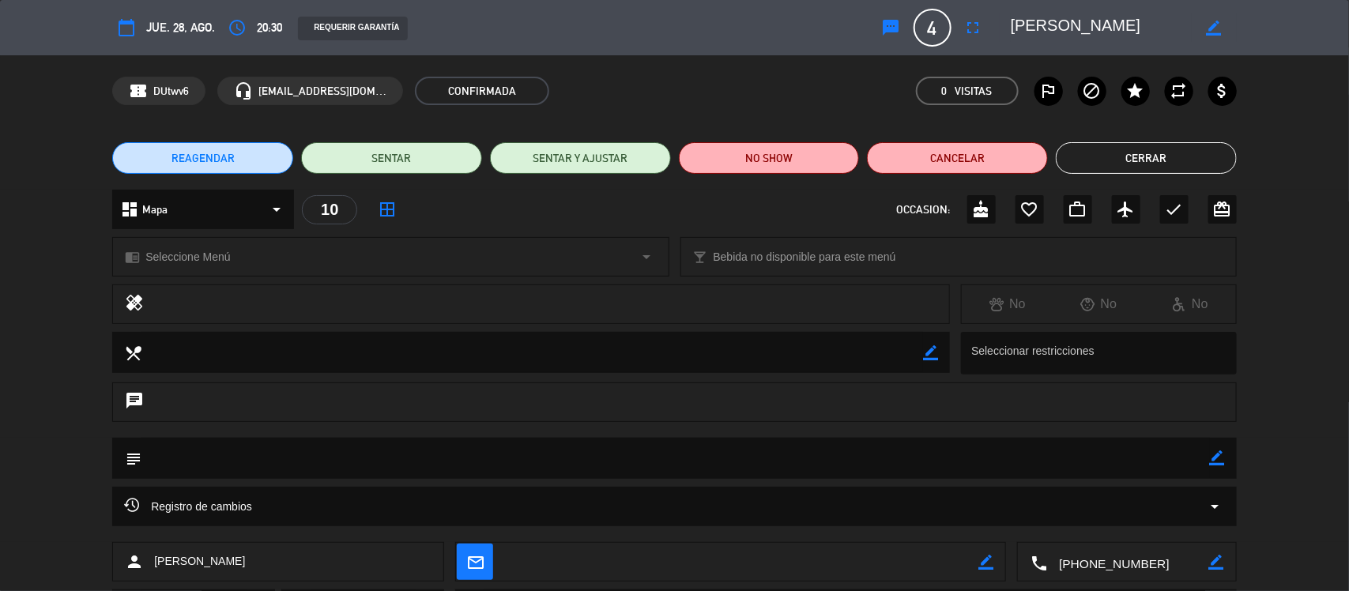
click at [1219, 452] on icon "border_color" at bounding box center [1217, 457] width 15 height 15
click at [1055, 450] on textarea at bounding box center [675, 458] width 1068 height 40
type textarea "box 3"
click at [1218, 457] on icon at bounding box center [1217, 457] width 15 height 15
click at [1106, 164] on button "Cerrar" at bounding box center [1146, 158] width 181 height 32
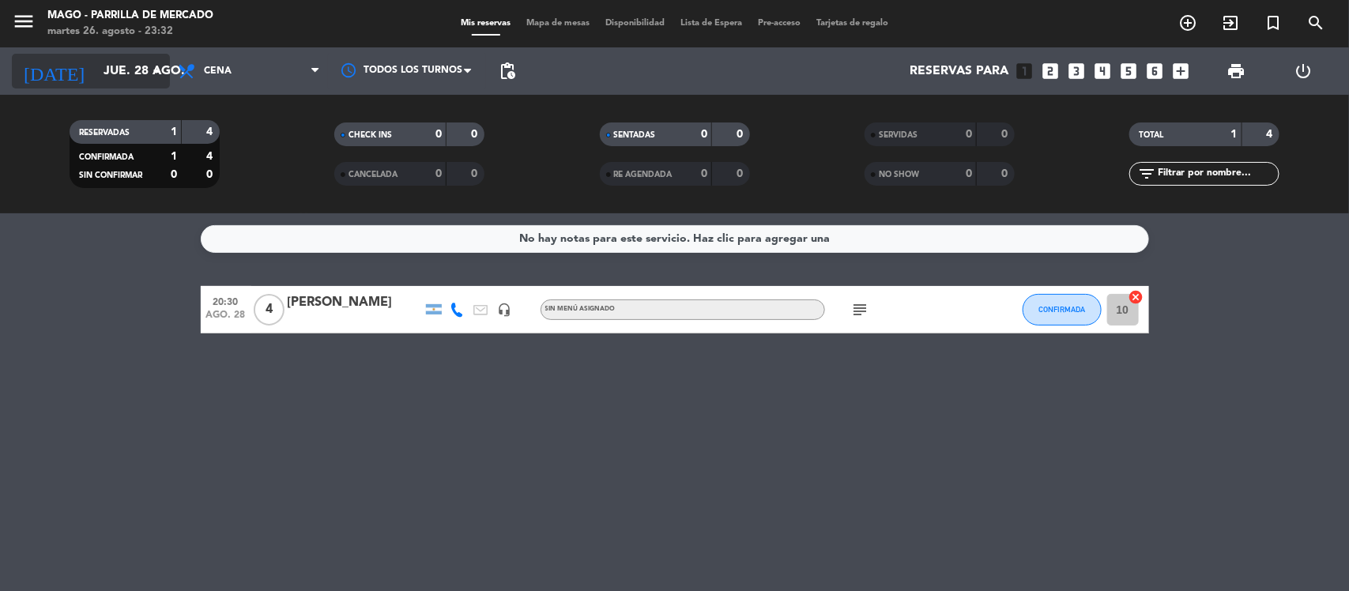
click at [122, 70] on input "jue. 28 ago." at bounding box center [179, 71] width 167 height 31
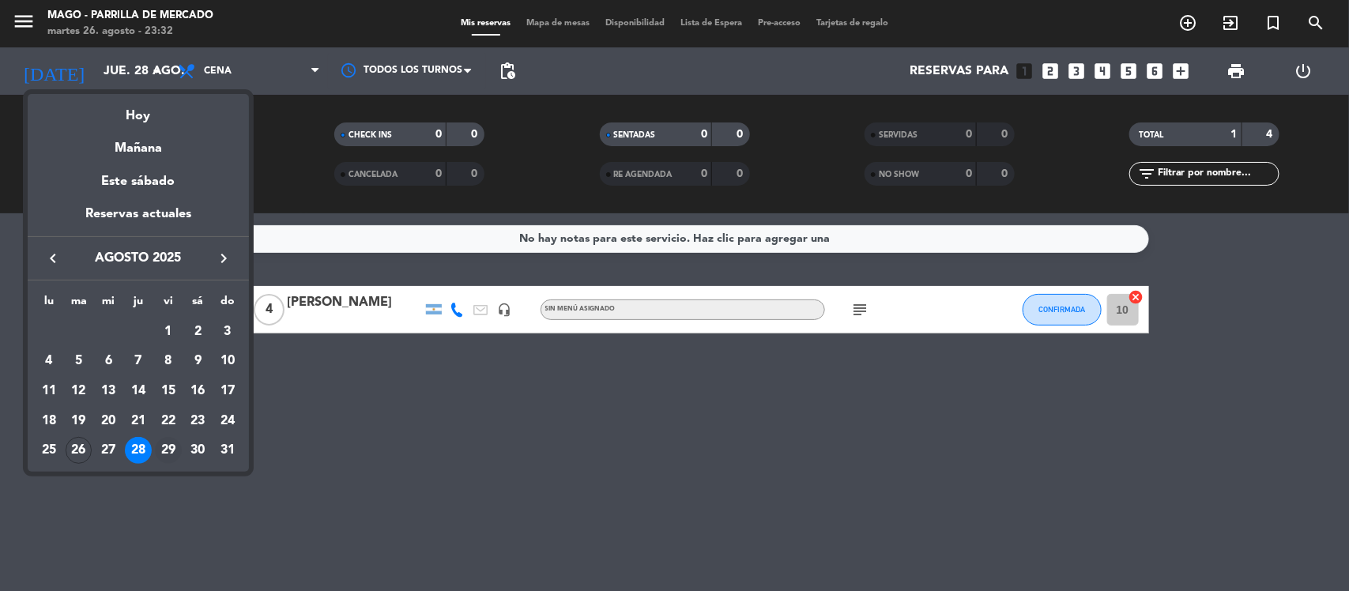
click at [178, 447] on div "29" at bounding box center [168, 450] width 27 height 27
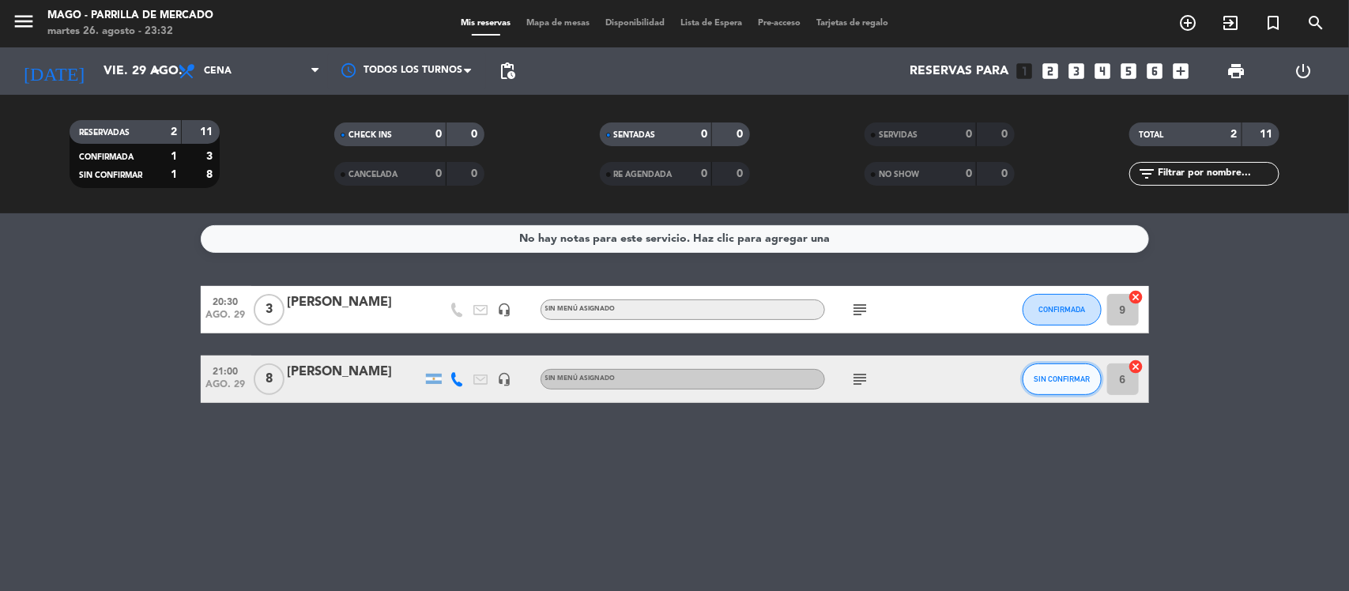
click at [1061, 378] on span "SIN CONFIRMAR" at bounding box center [1062, 379] width 56 height 9
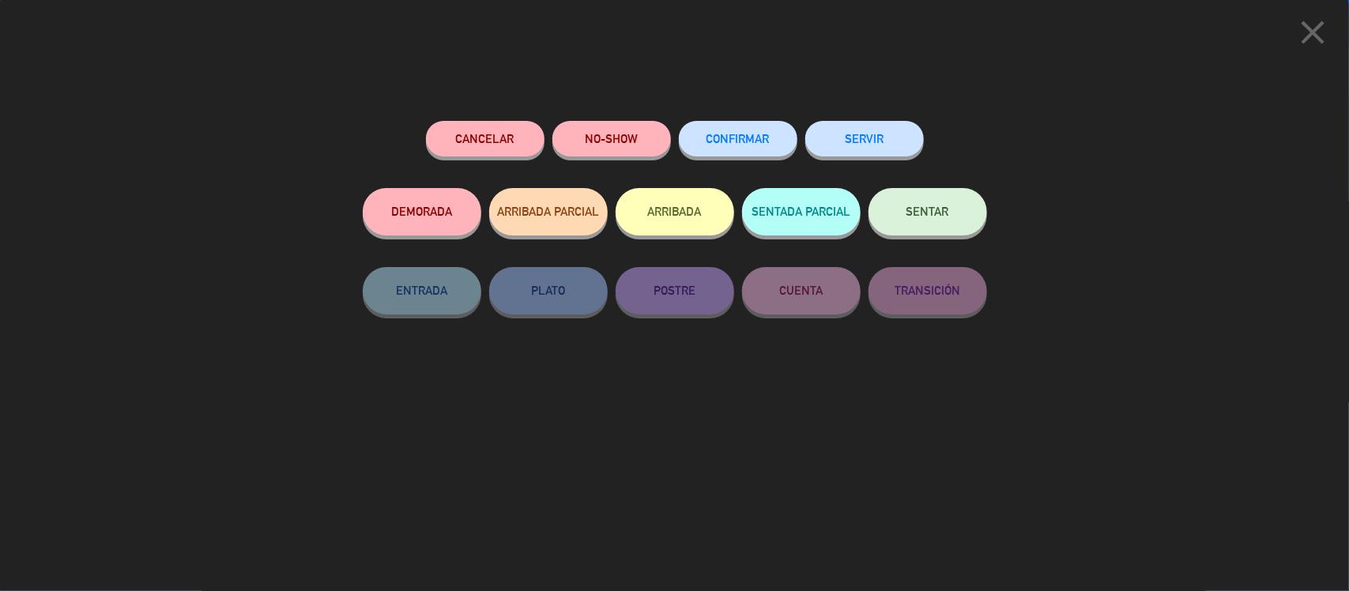
click at [752, 127] on button "CONFIRMAR" at bounding box center [738, 139] width 119 height 36
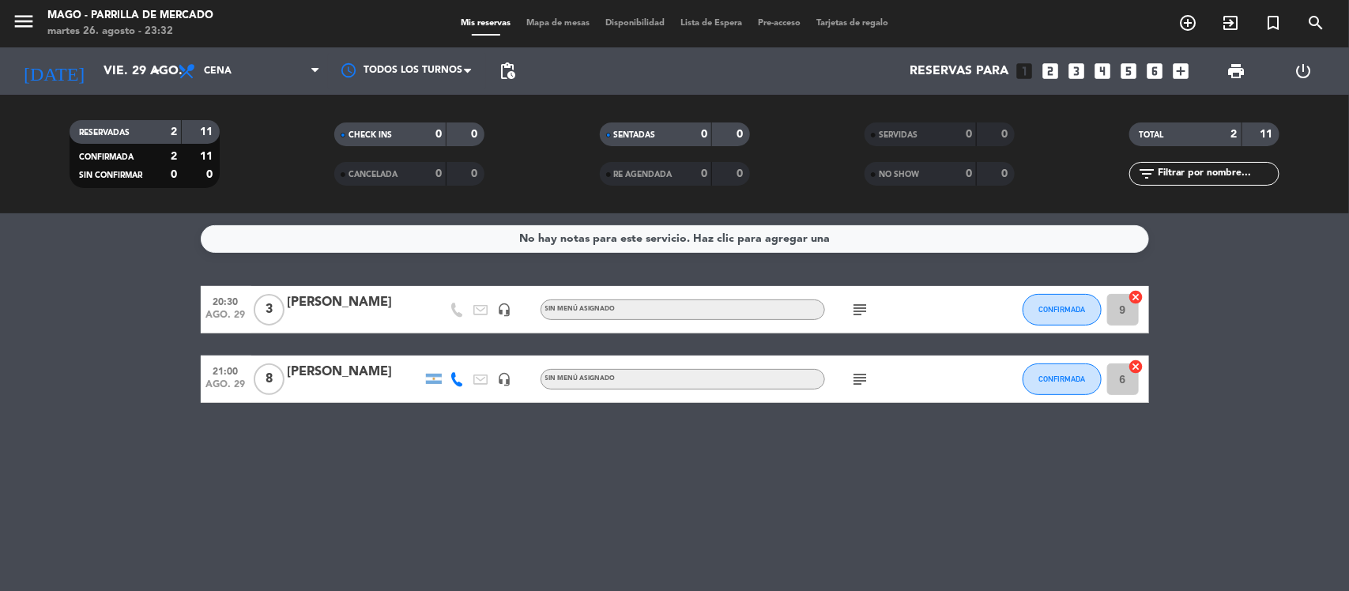
click at [862, 376] on icon "subject" at bounding box center [860, 379] width 19 height 19
click at [112, 81] on input "vie. 29 ago." at bounding box center [179, 71] width 167 height 31
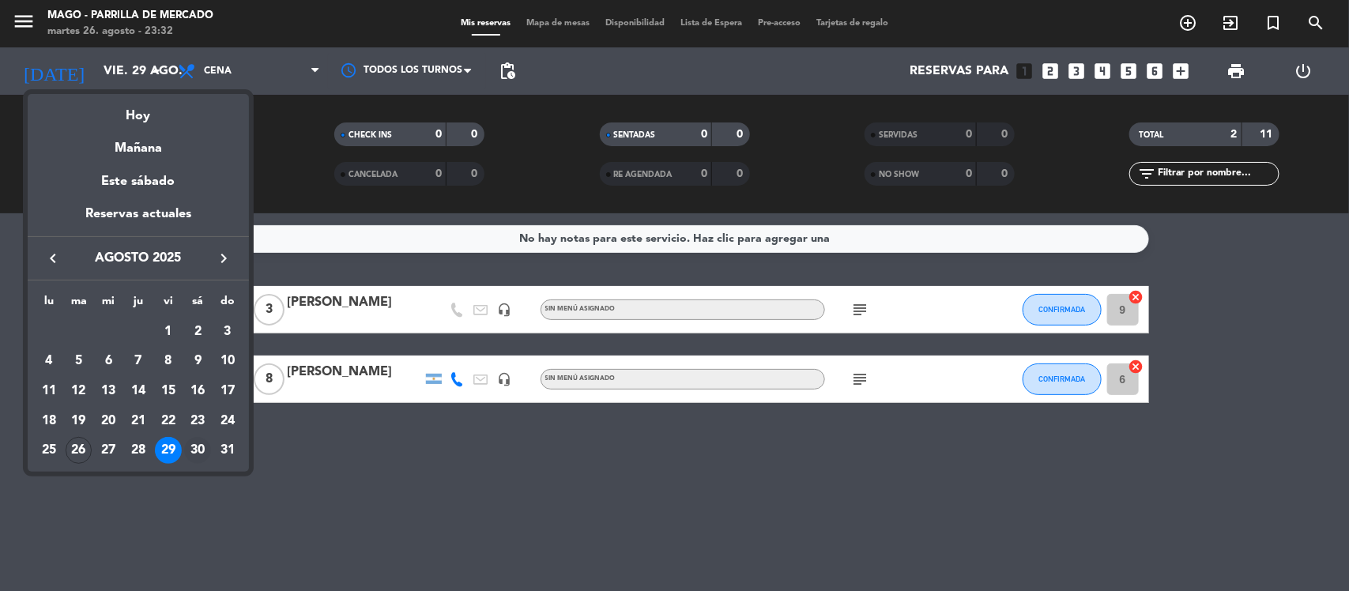
click at [202, 450] on div "30" at bounding box center [197, 450] width 27 height 27
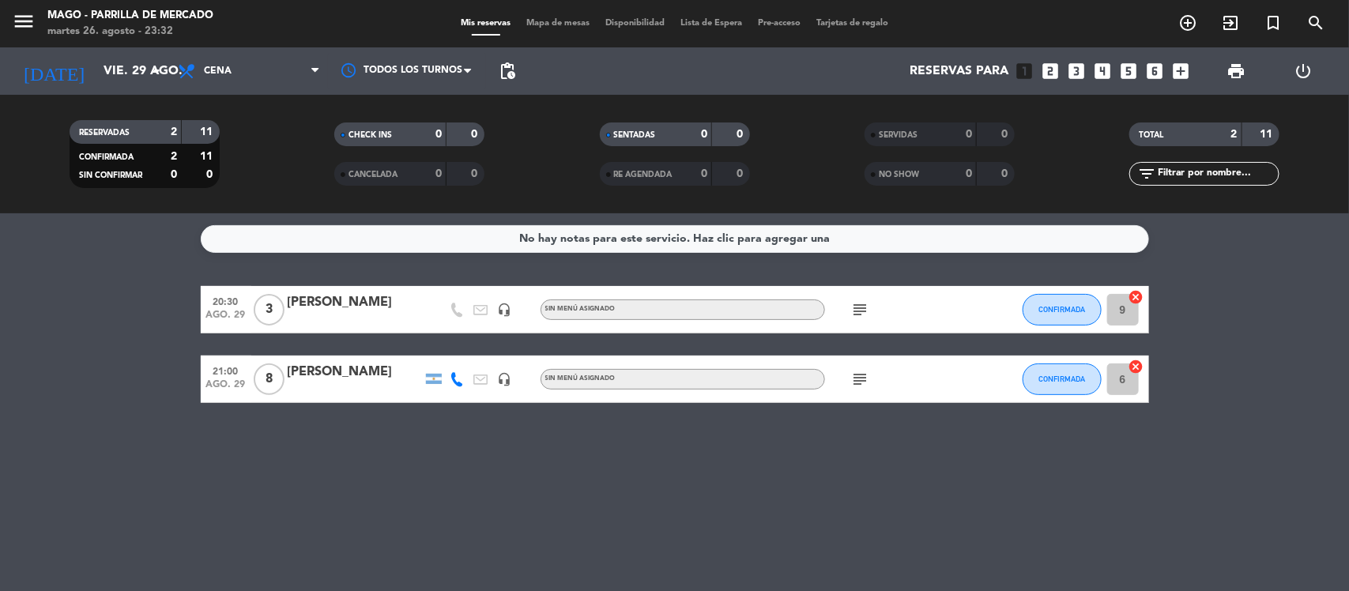
type input "sáb. 30 ago."
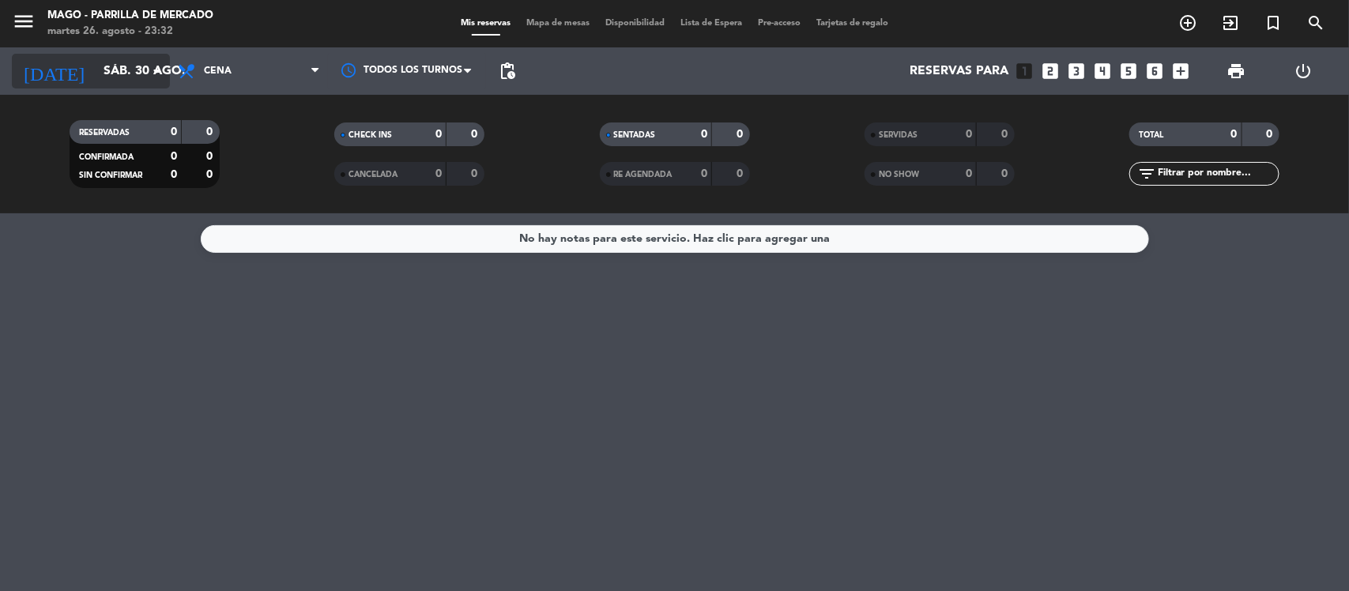
click at [107, 72] on input "sáb. 30 ago." at bounding box center [179, 71] width 167 height 31
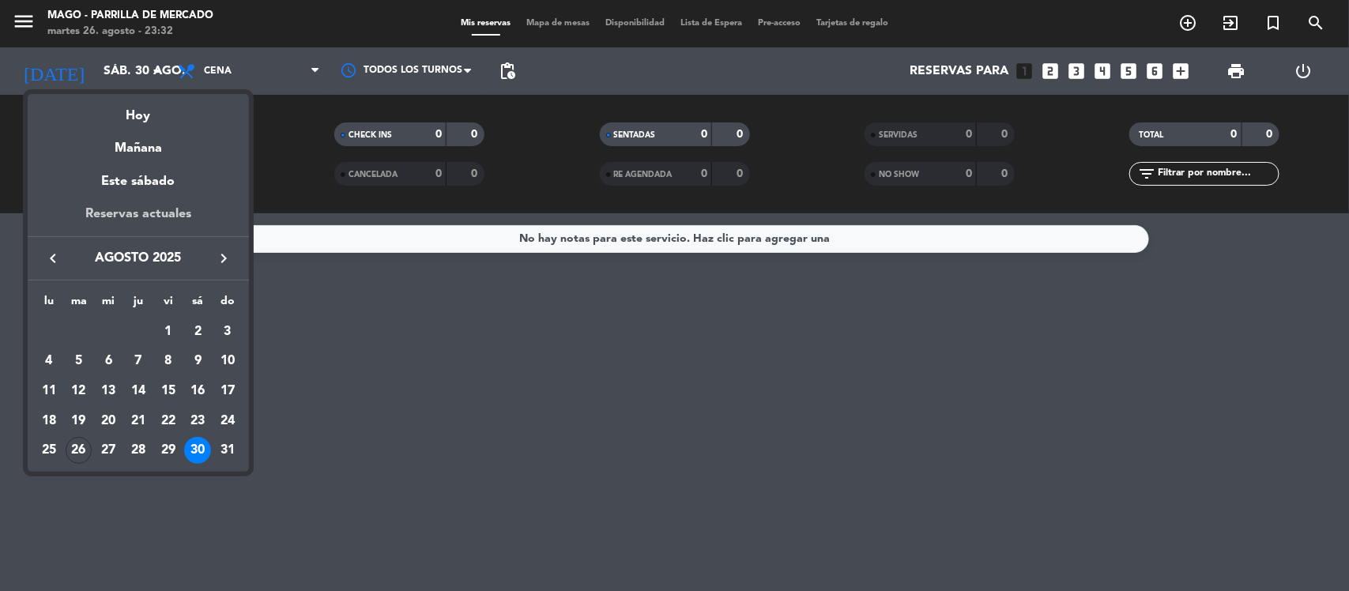
click at [146, 214] on div "Reservas actuales" at bounding box center [138, 220] width 221 height 32
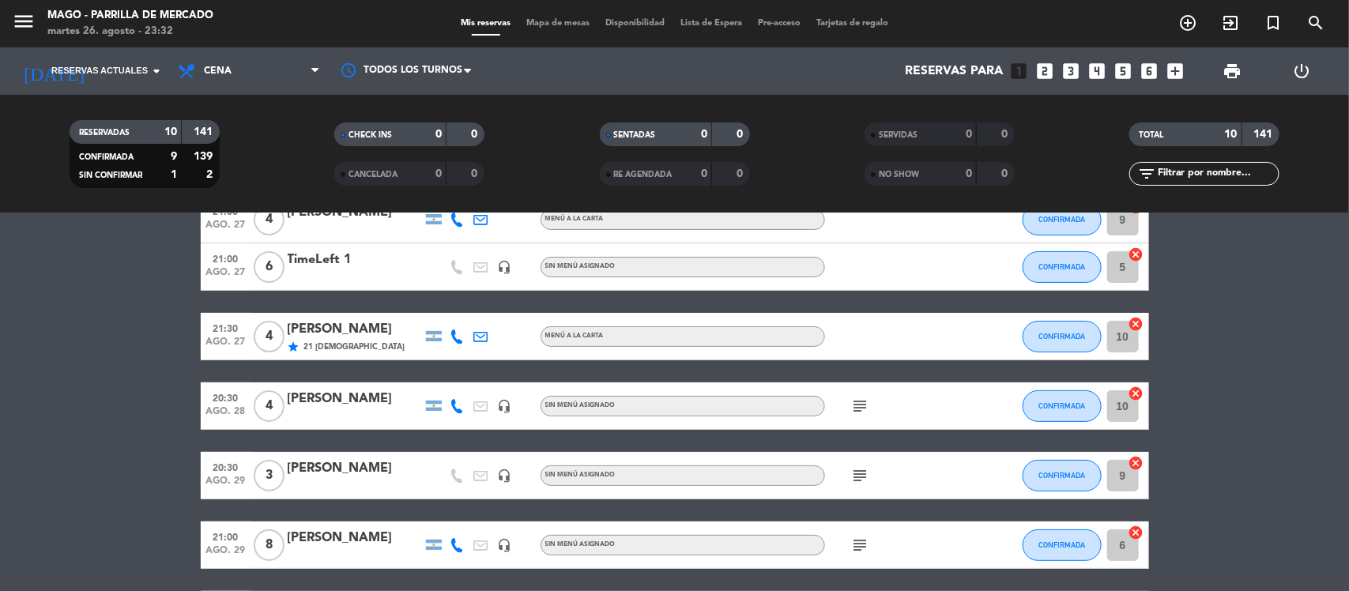
scroll to position [385, 0]
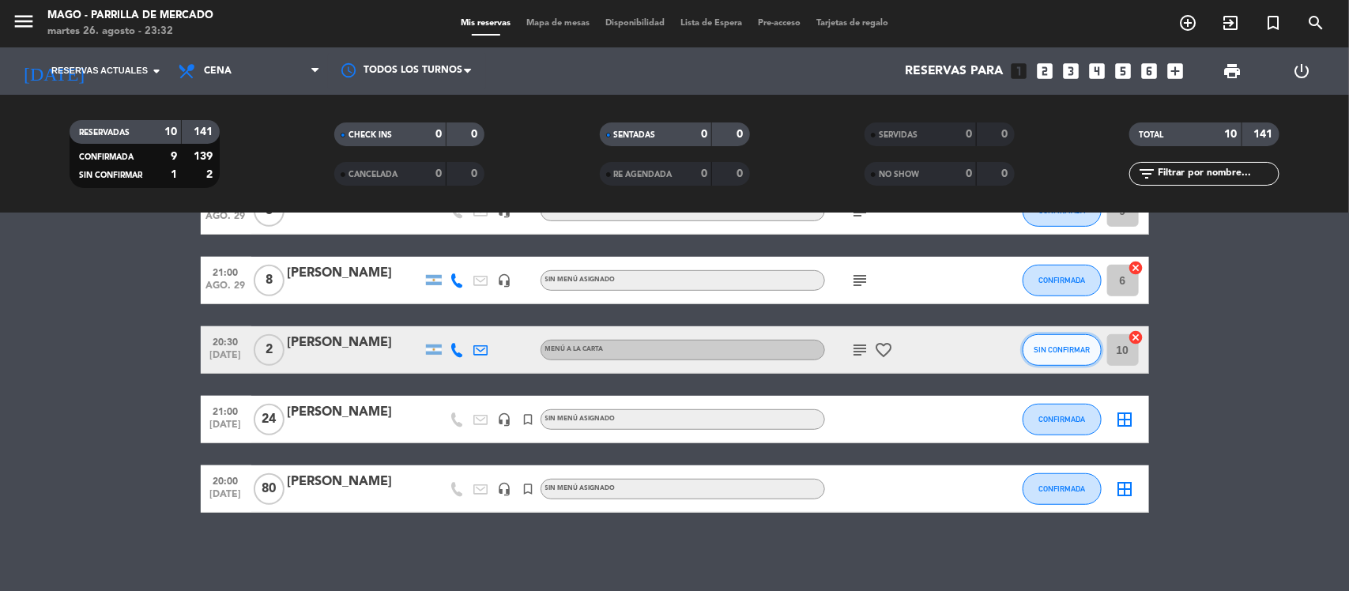
click at [1077, 349] on span "SIN CONFIRMAR" at bounding box center [1062, 349] width 56 height 9
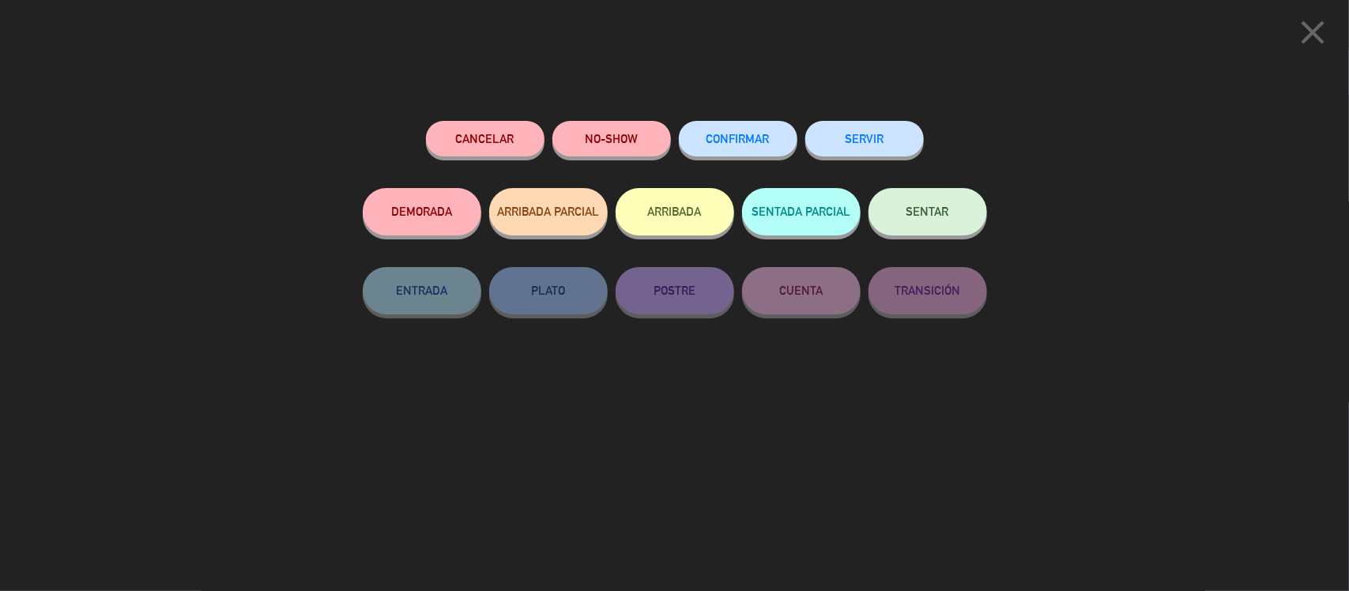
click at [727, 137] on span "CONFIRMAR" at bounding box center [737, 138] width 63 height 13
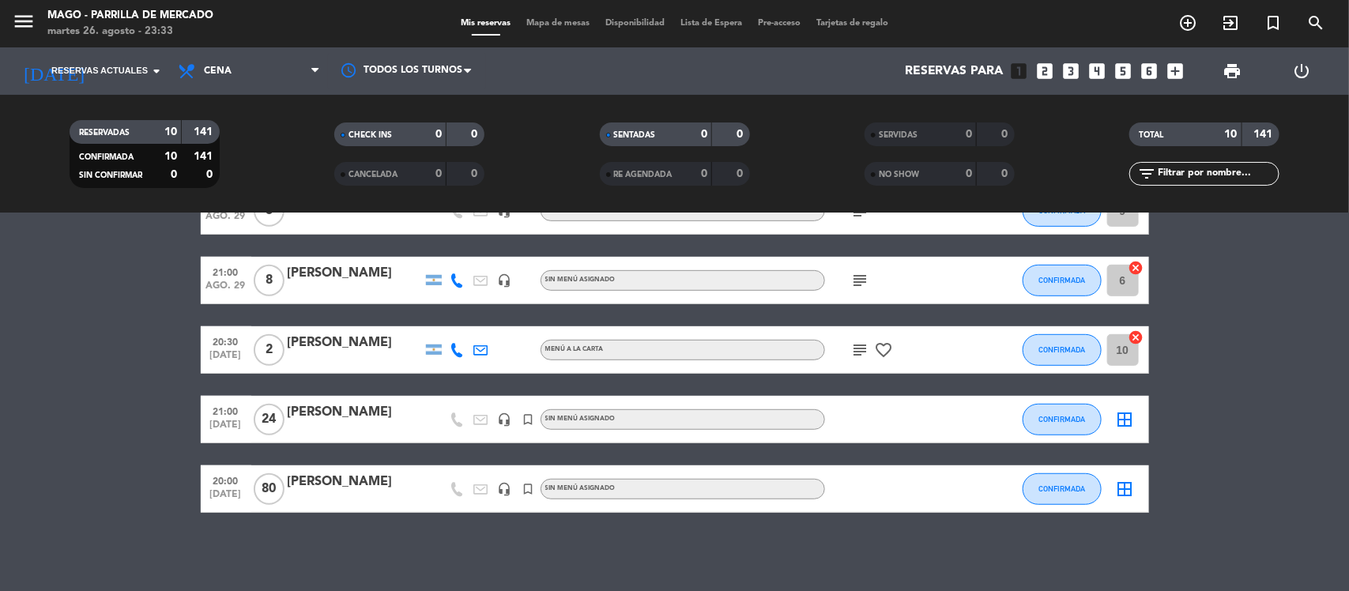
click at [857, 348] on icon "subject" at bounding box center [860, 350] width 19 height 19
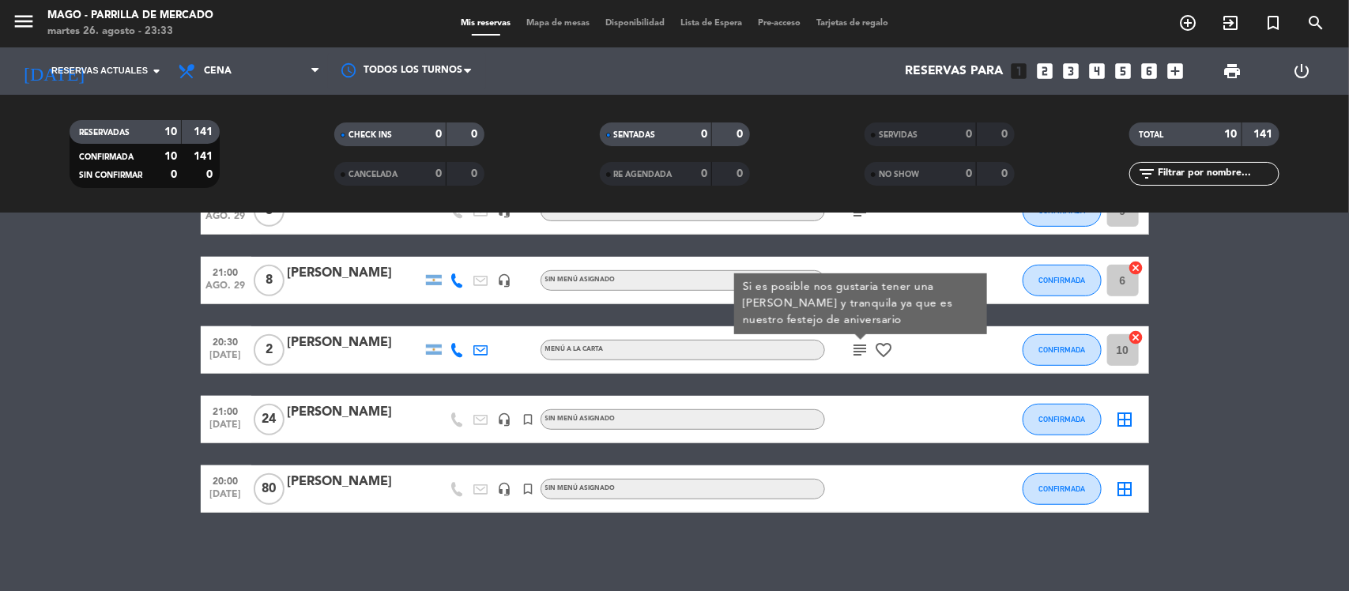
click at [865, 379] on div "20:30 ago. 27 6 [PERSON_NAME] headset_mic Sin menú asignado subject CONFIRMADA …" at bounding box center [675, 187] width 948 height 651
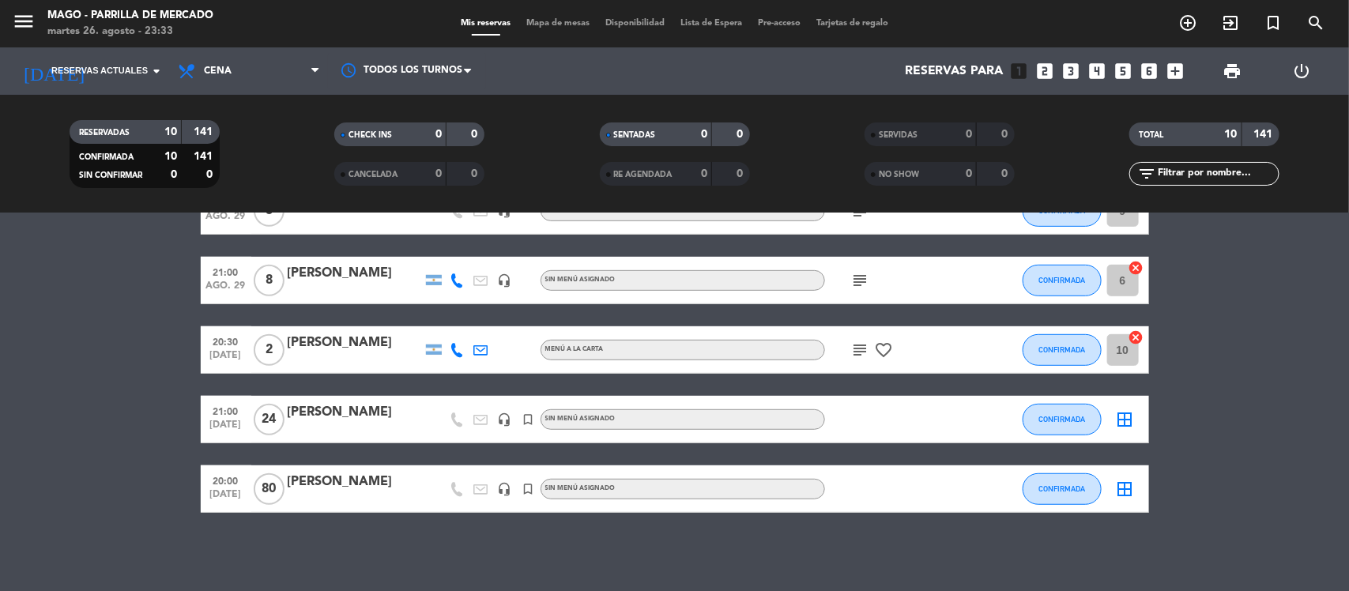
click at [863, 290] on div "subject" at bounding box center [896, 280] width 142 height 47
click at [851, 269] on div "subject" at bounding box center [896, 280] width 142 height 47
click at [862, 277] on icon "subject" at bounding box center [860, 280] width 19 height 19
click at [875, 318] on div "20:30 ago. 27 6 [PERSON_NAME] headset_mic Sin menú asignado subject CONFIRMADA …" at bounding box center [675, 187] width 948 height 651
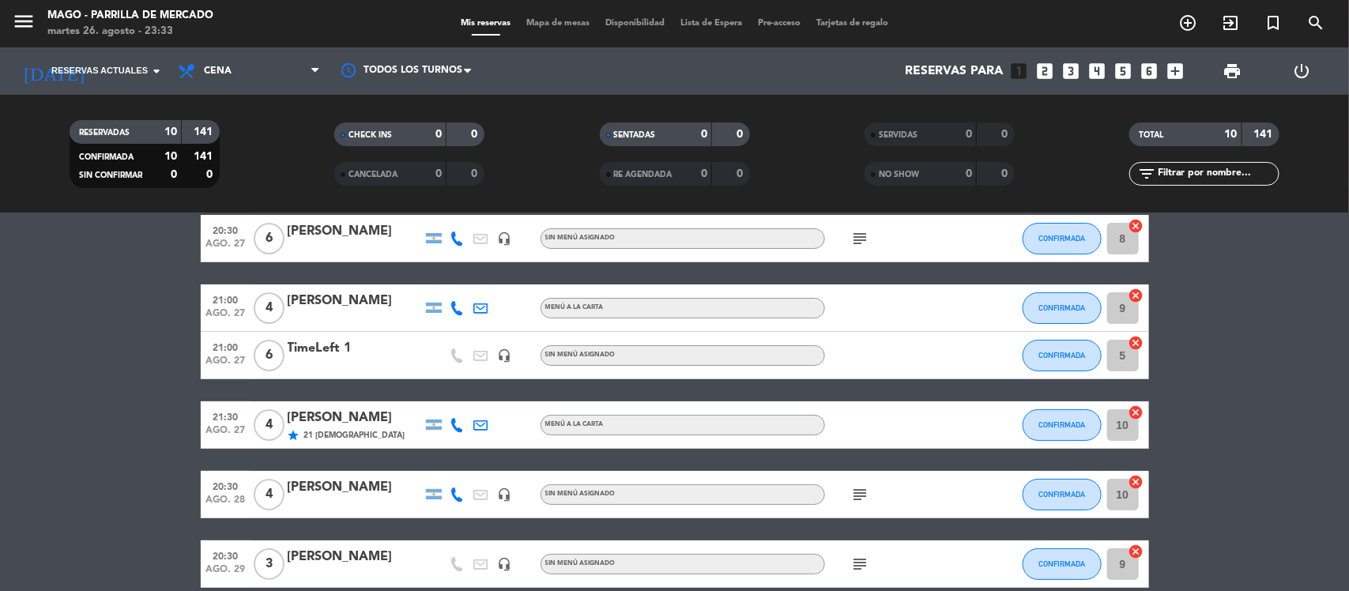
scroll to position [0, 0]
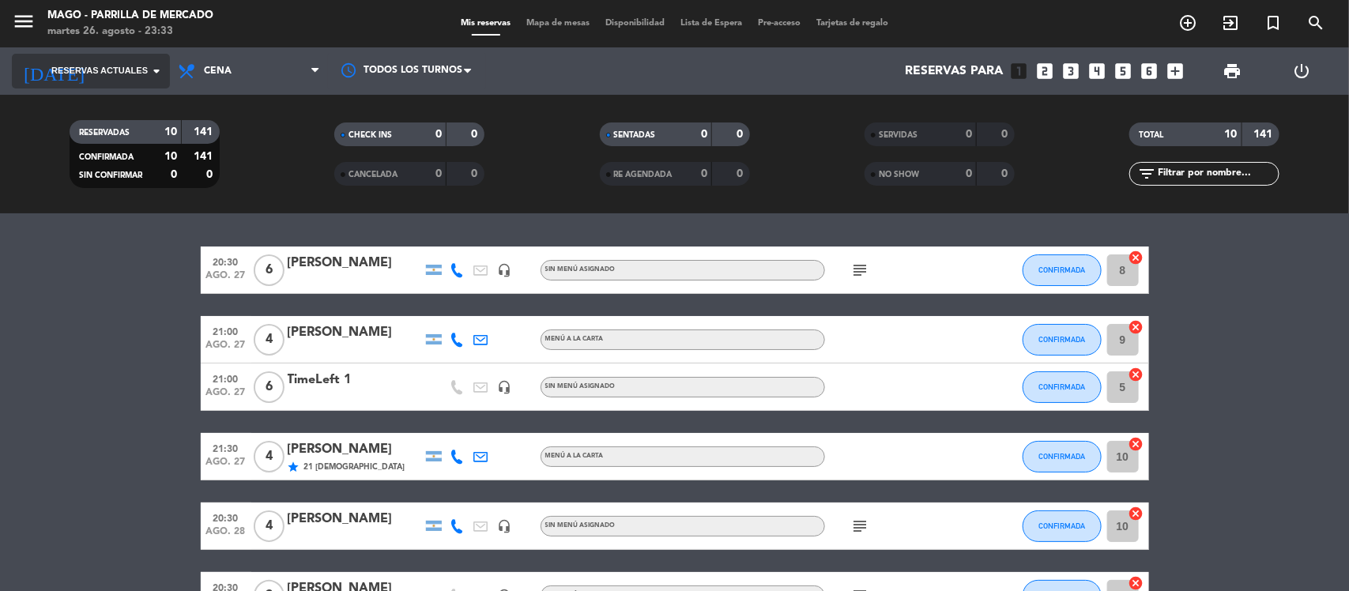
click at [155, 65] on icon "arrow_drop_down" at bounding box center [156, 71] width 19 height 19
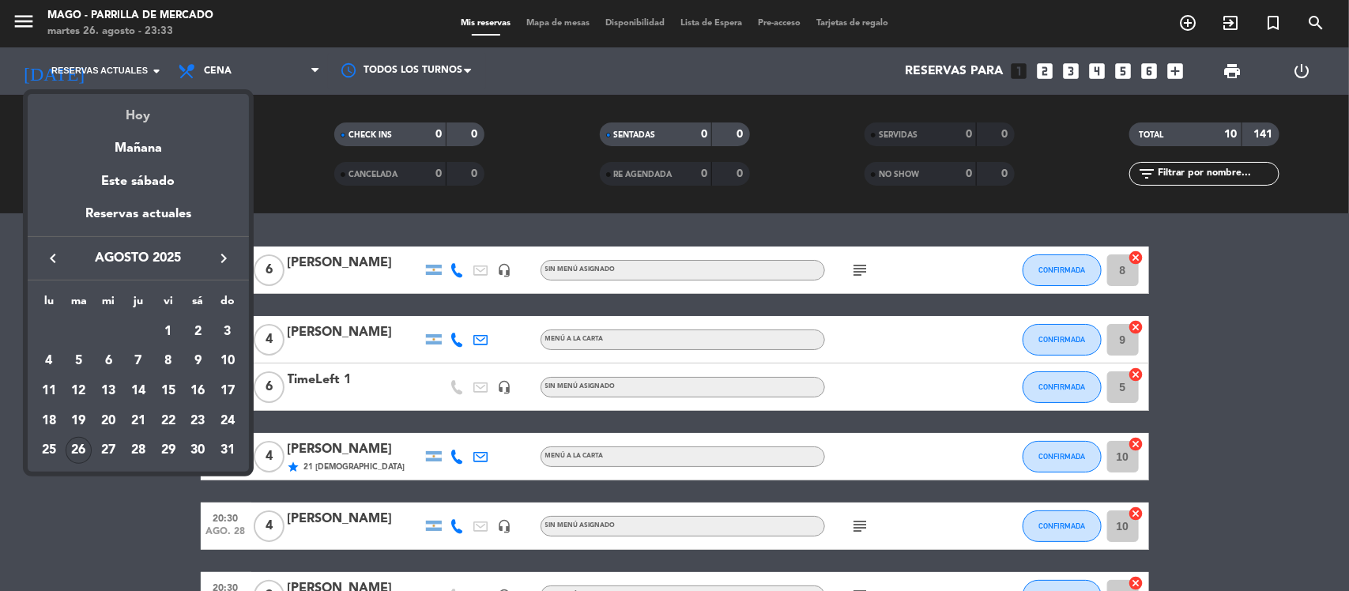
click at [130, 121] on div "Hoy" at bounding box center [138, 110] width 221 height 32
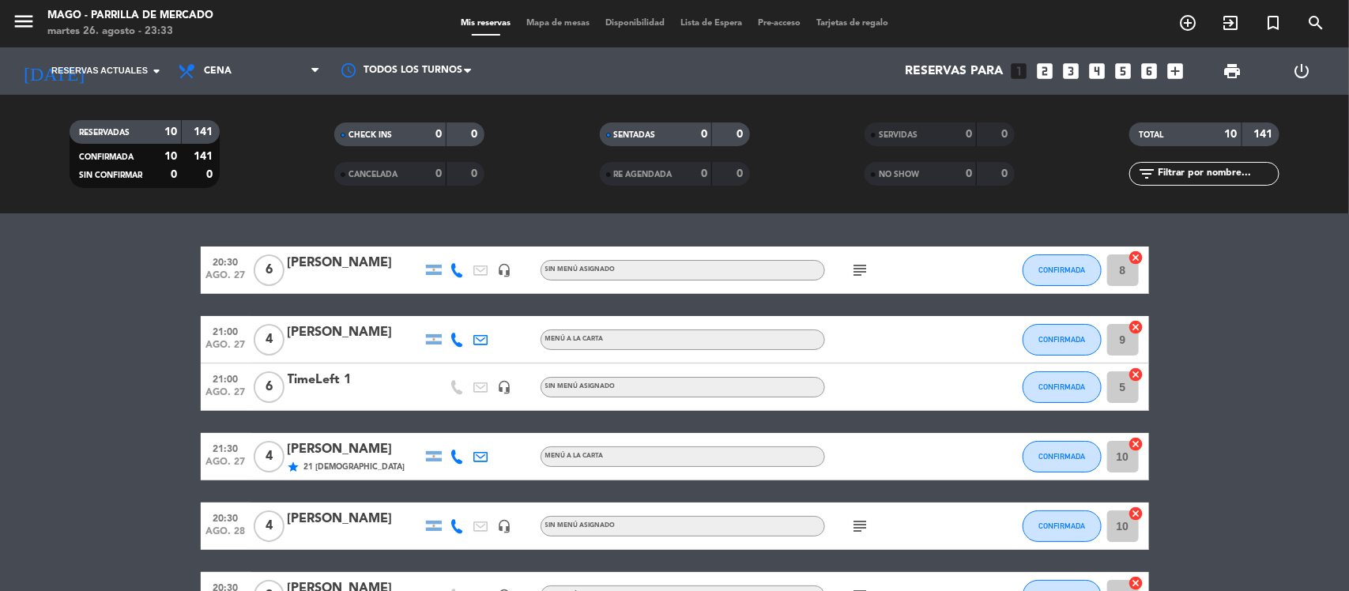
type input "[DATE] ago."
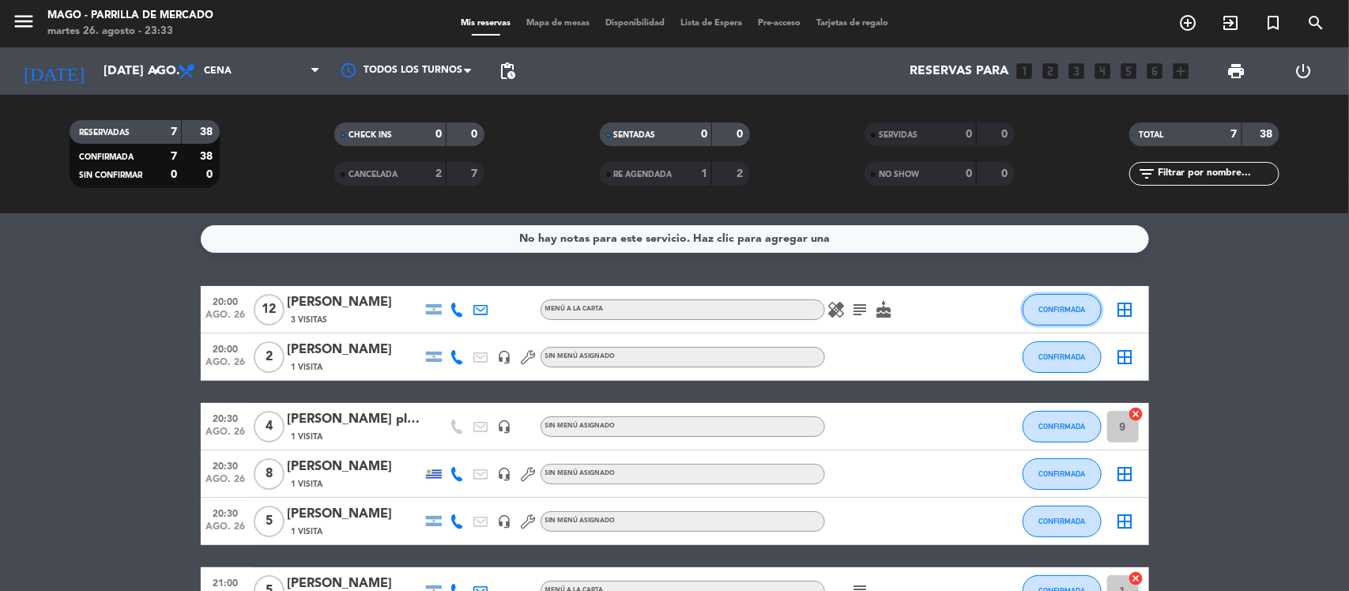
click at [1073, 309] on span "CONFIRMADA" at bounding box center [1061, 309] width 47 height 9
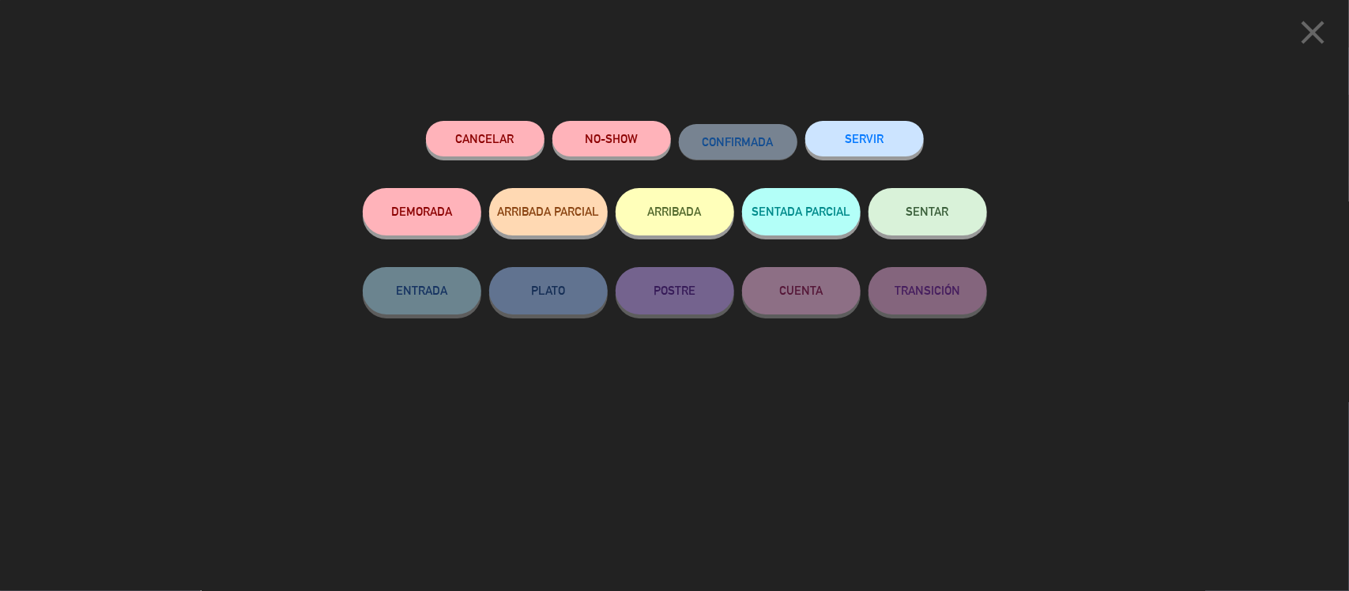
click at [700, 211] on button "ARRIBADA" at bounding box center [675, 211] width 119 height 47
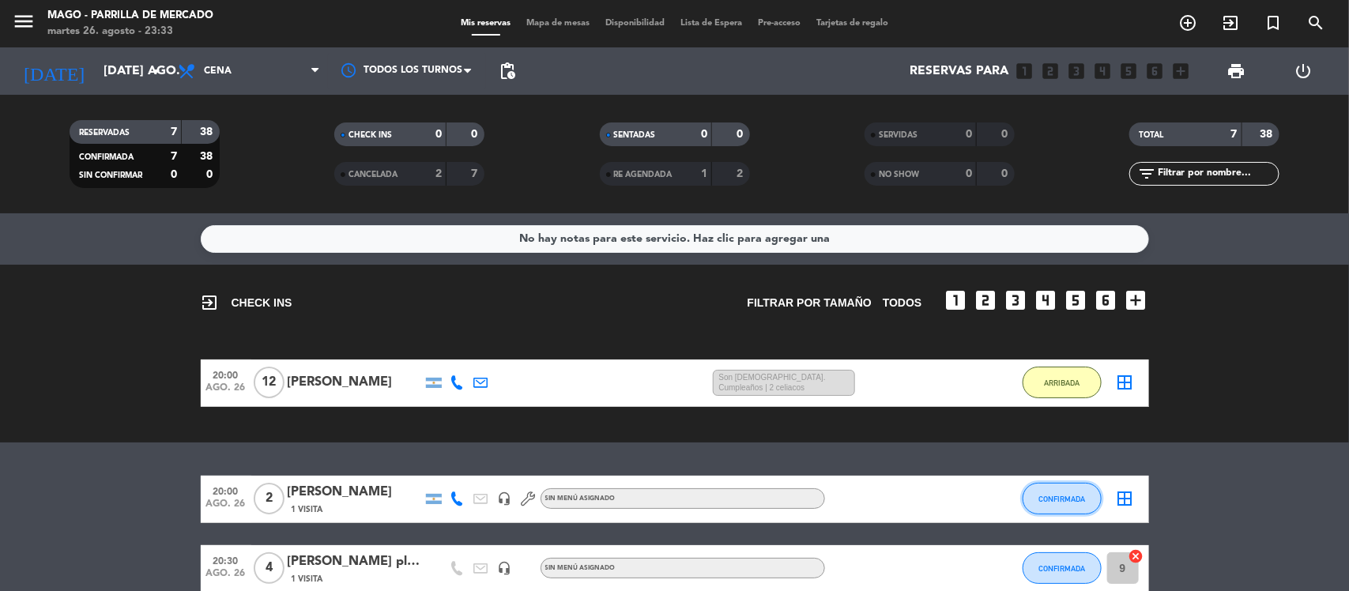
click at [1057, 495] on span "CONFIRMADA" at bounding box center [1061, 499] width 47 height 9
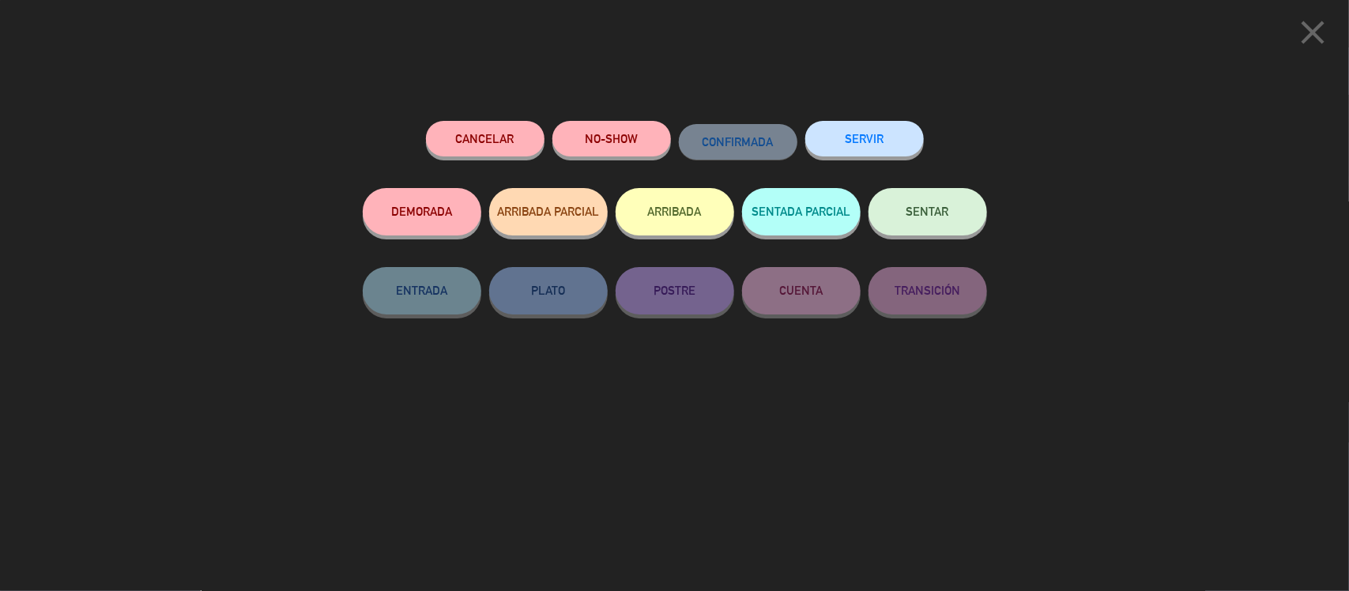
click at [691, 217] on button "ARRIBADA" at bounding box center [675, 211] width 119 height 47
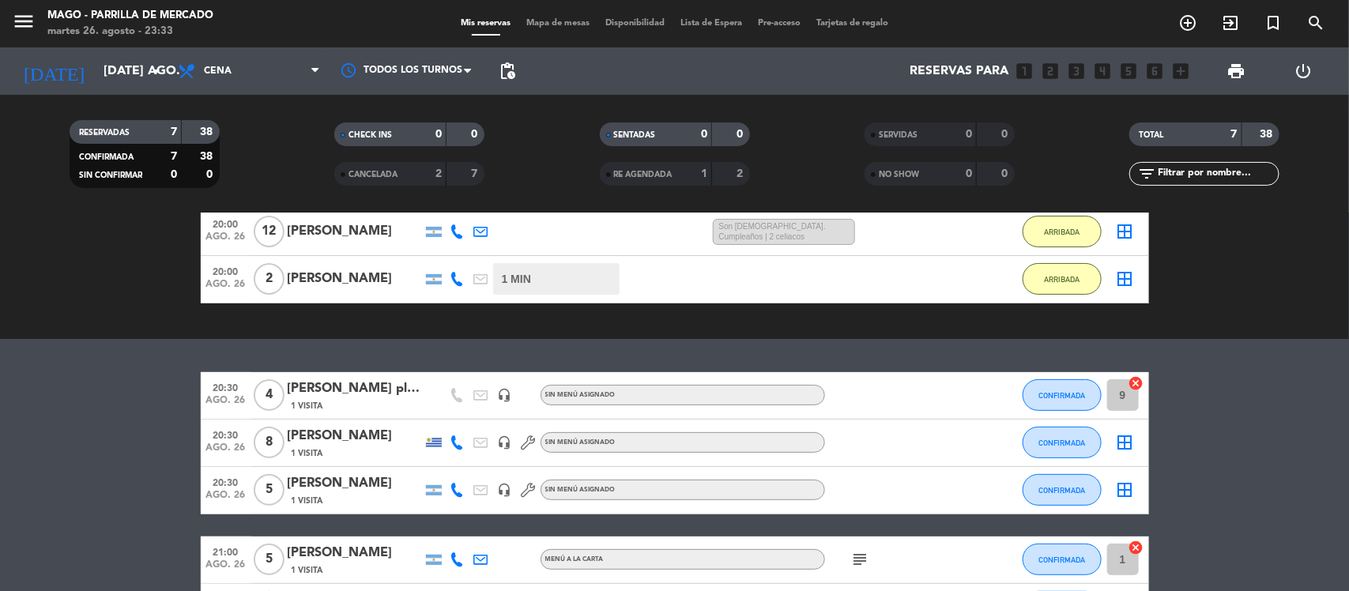
scroll to position [198, 0]
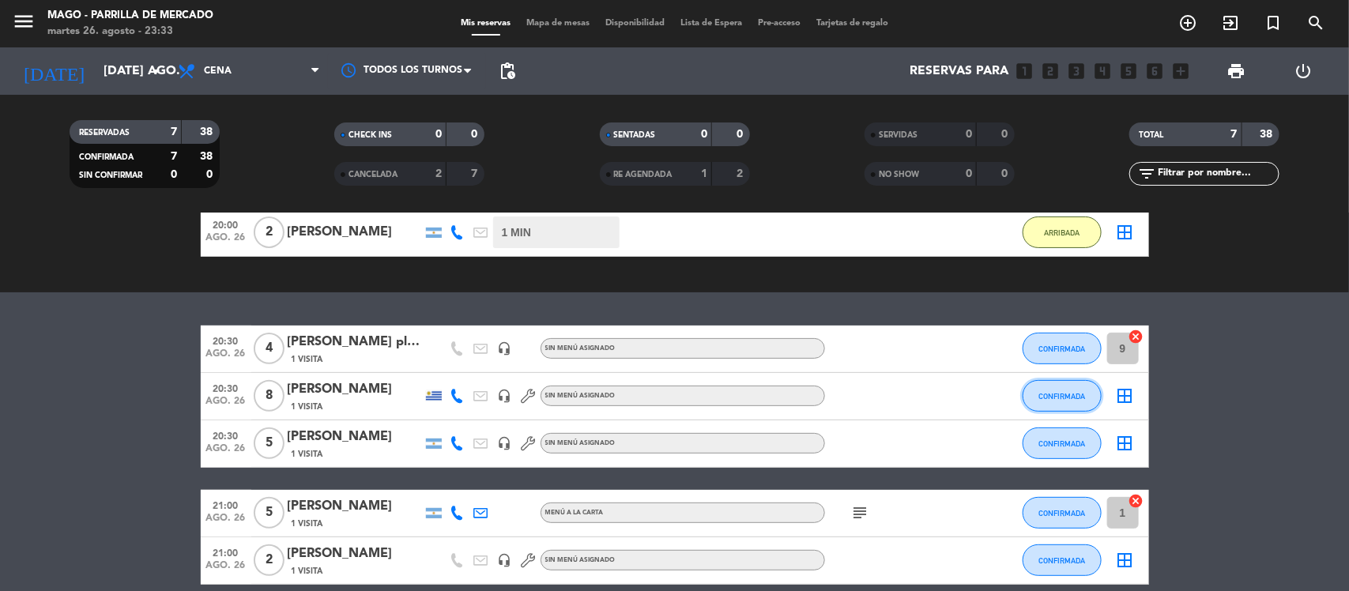
click at [1044, 397] on span "CONFIRMADA" at bounding box center [1061, 396] width 47 height 9
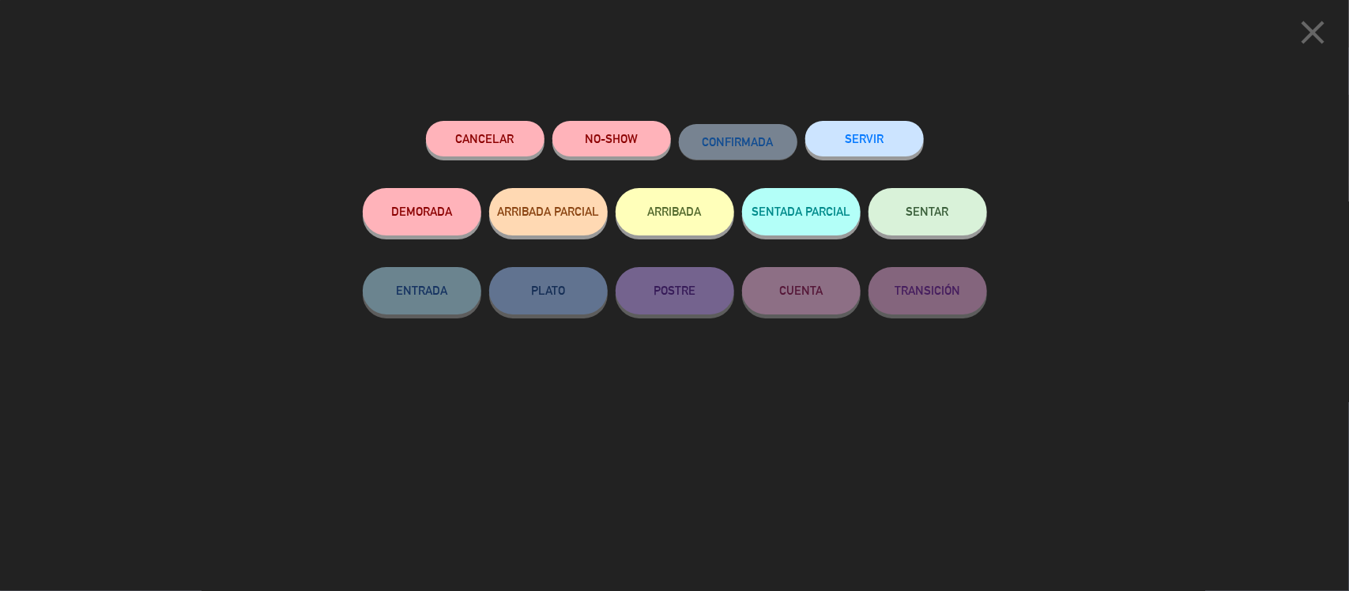
click at [699, 219] on button "ARRIBADA" at bounding box center [675, 211] width 119 height 47
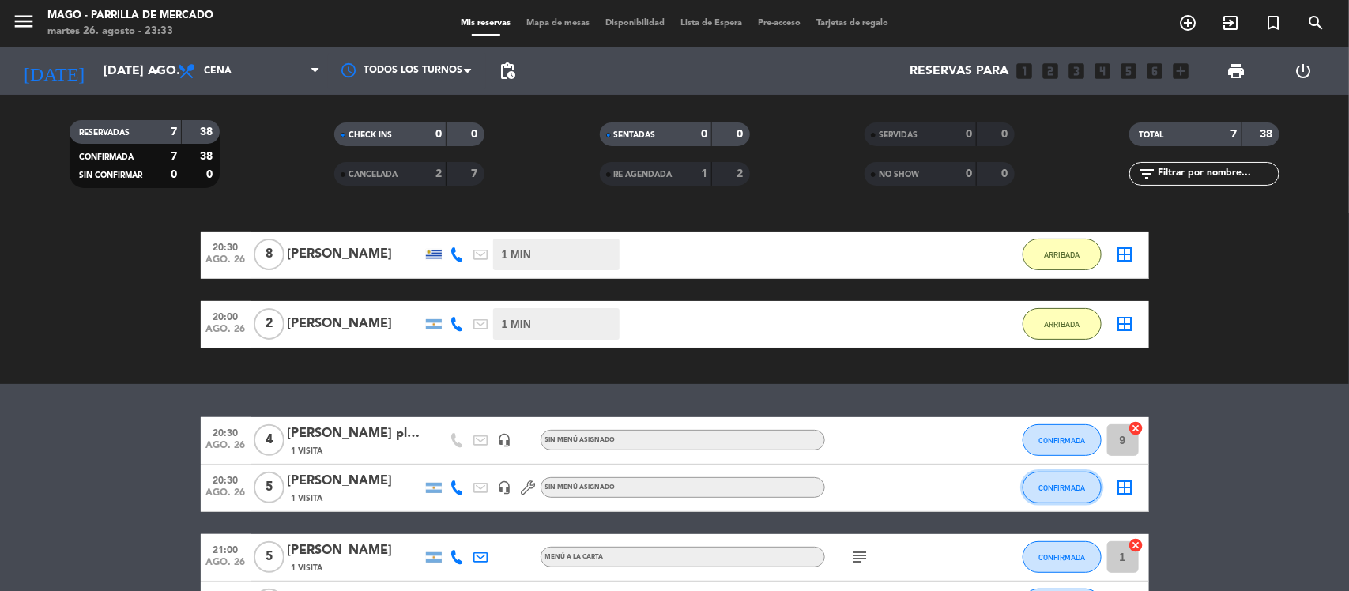
click at [1065, 484] on span "CONFIRMADA" at bounding box center [1061, 488] width 47 height 9
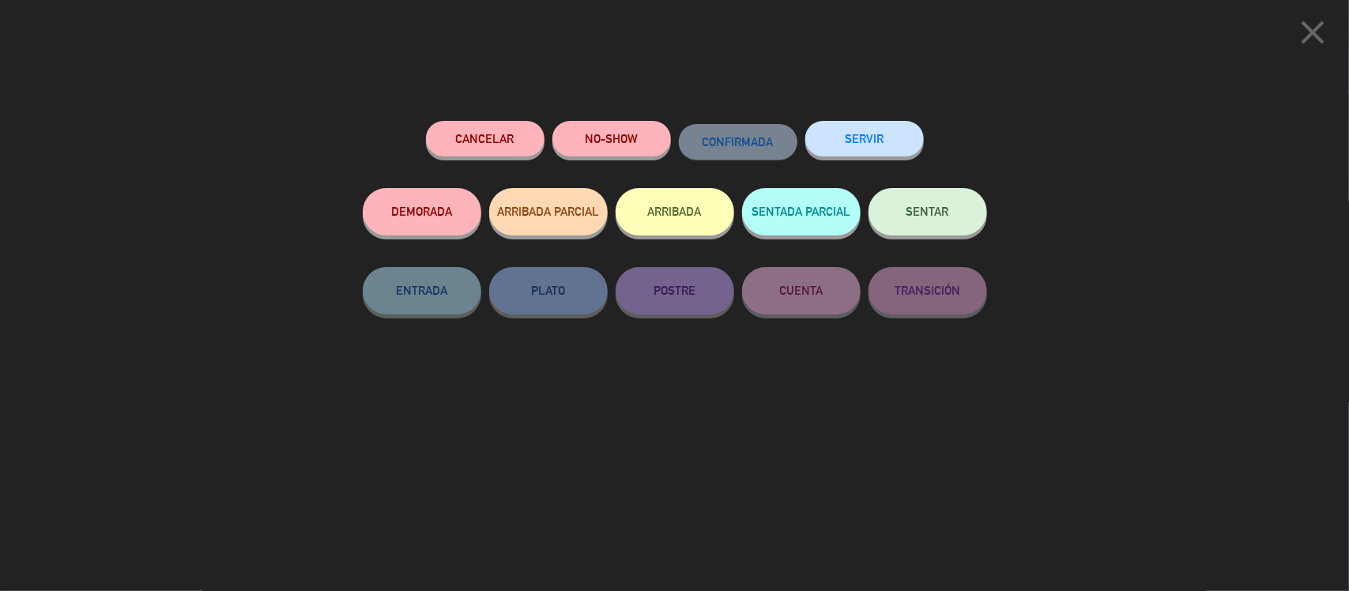
click at [677, 219] on button "ARRIBADA" at bounding box center [675, 211] width 119 height 47
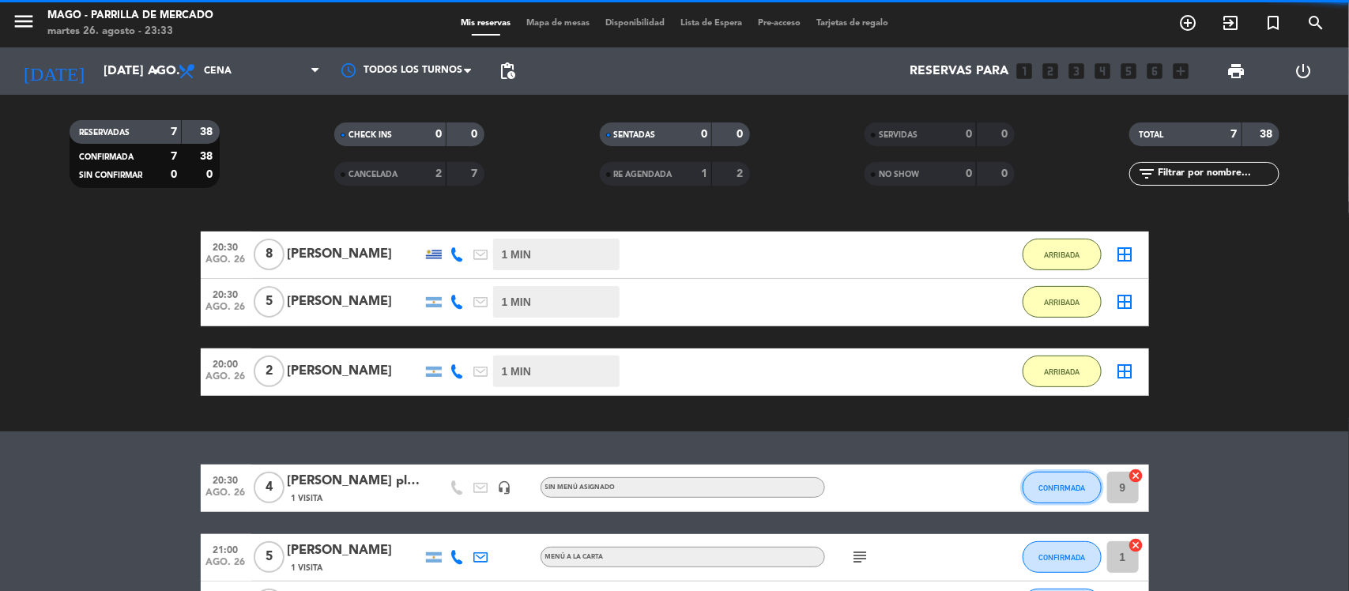
click at [1052, 480] on button "CONFIRMADA" at bounding box center [1062, 488] width 79 height 32
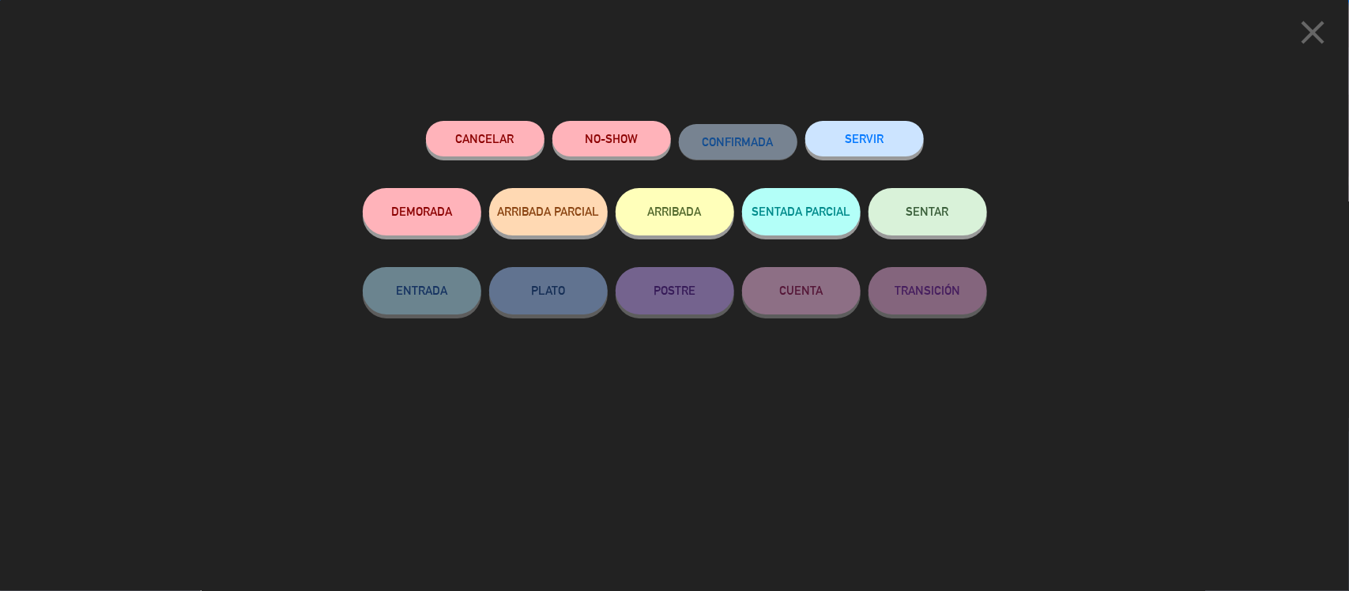
click at [666, 219] on button "ARRIBADA" at bounding box center [675, 211] width 119 height 47
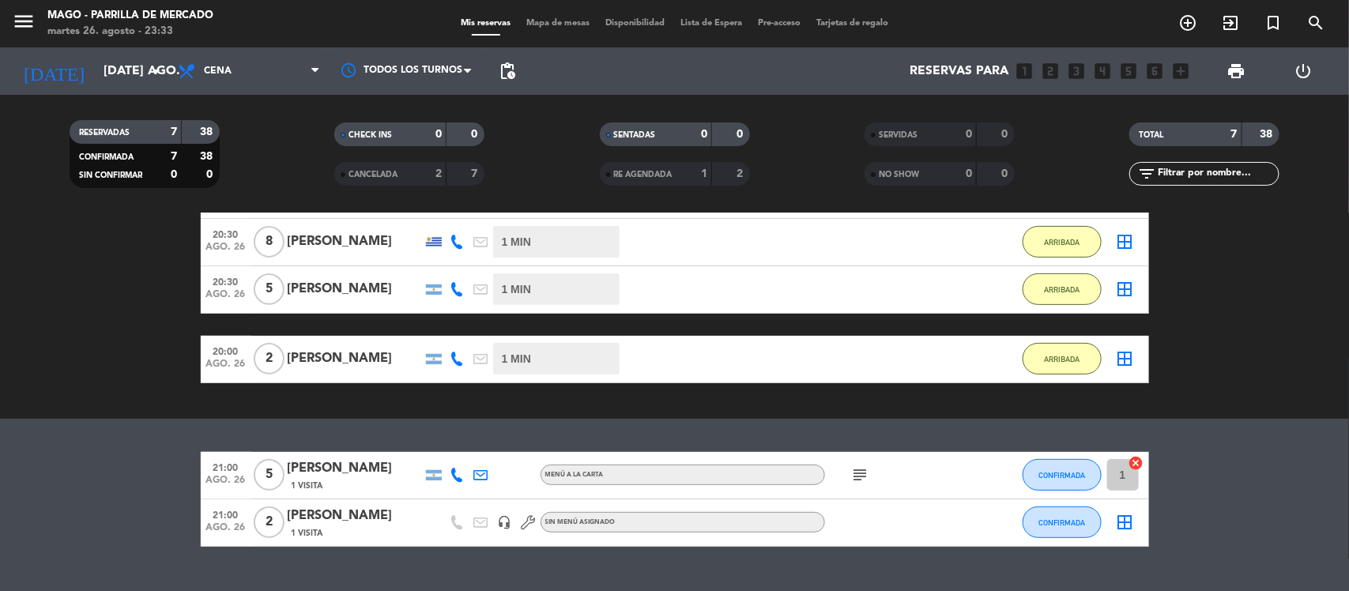
scroll to position [290, 0]
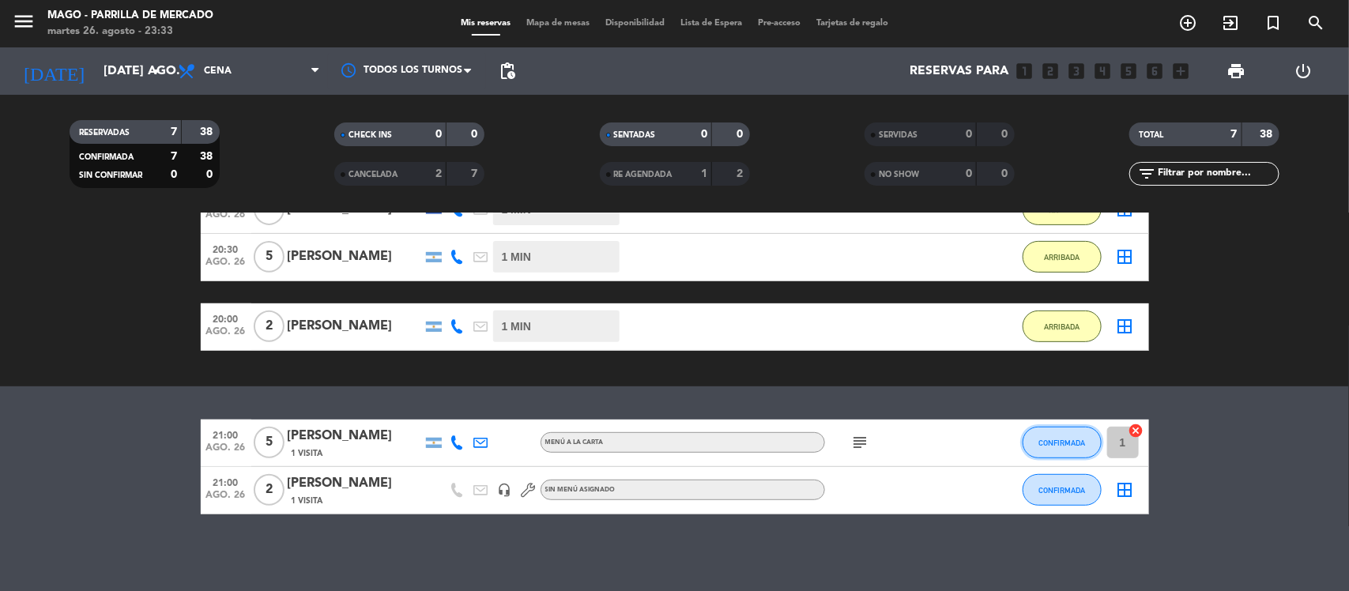
click at [1049, 446] on button "CONFIRMADA" at bounding box center [1062, 443] width 79 height 32
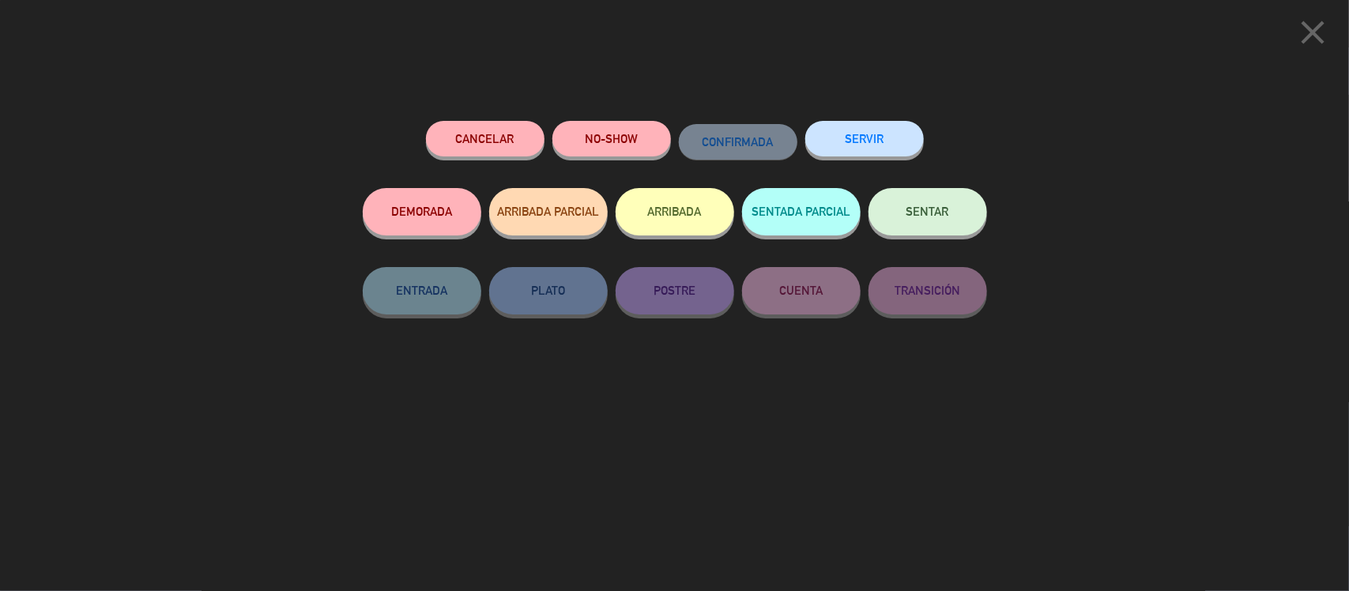
click at [670, 224] on button "ARRIBADA" at bounding box center [675, 211] width 119 height 47
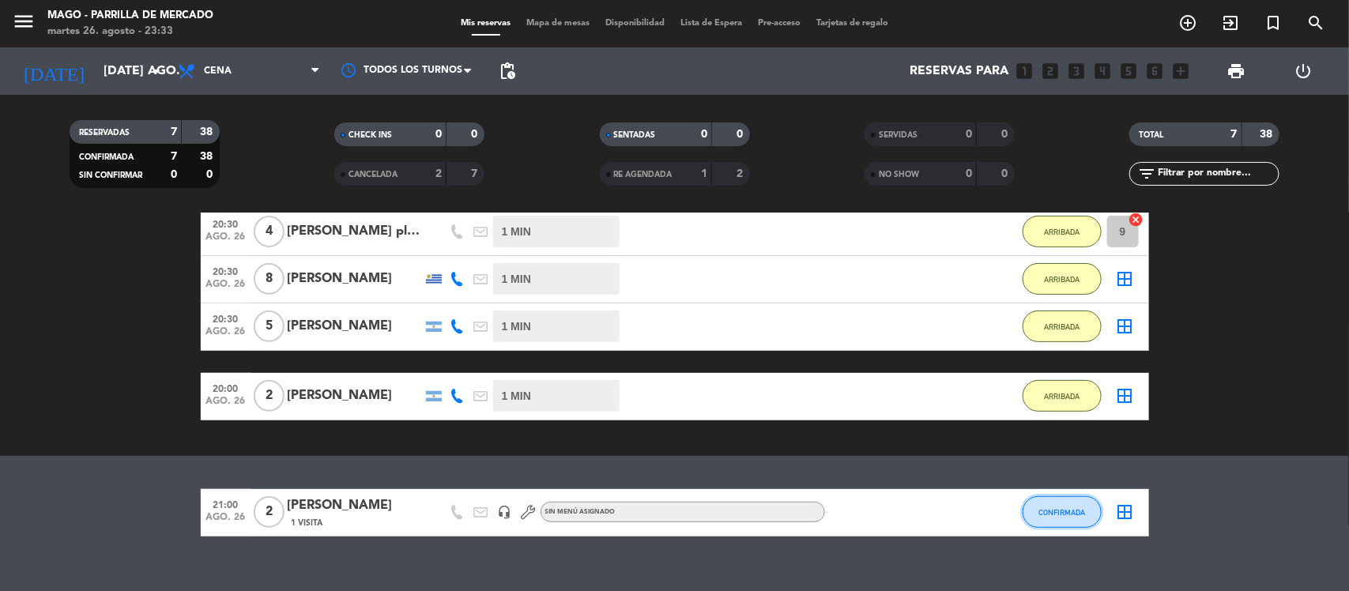
click at [1041, 508] on span "CONFIRMADA" at bounding box center [1061, 512] width 47 height 9
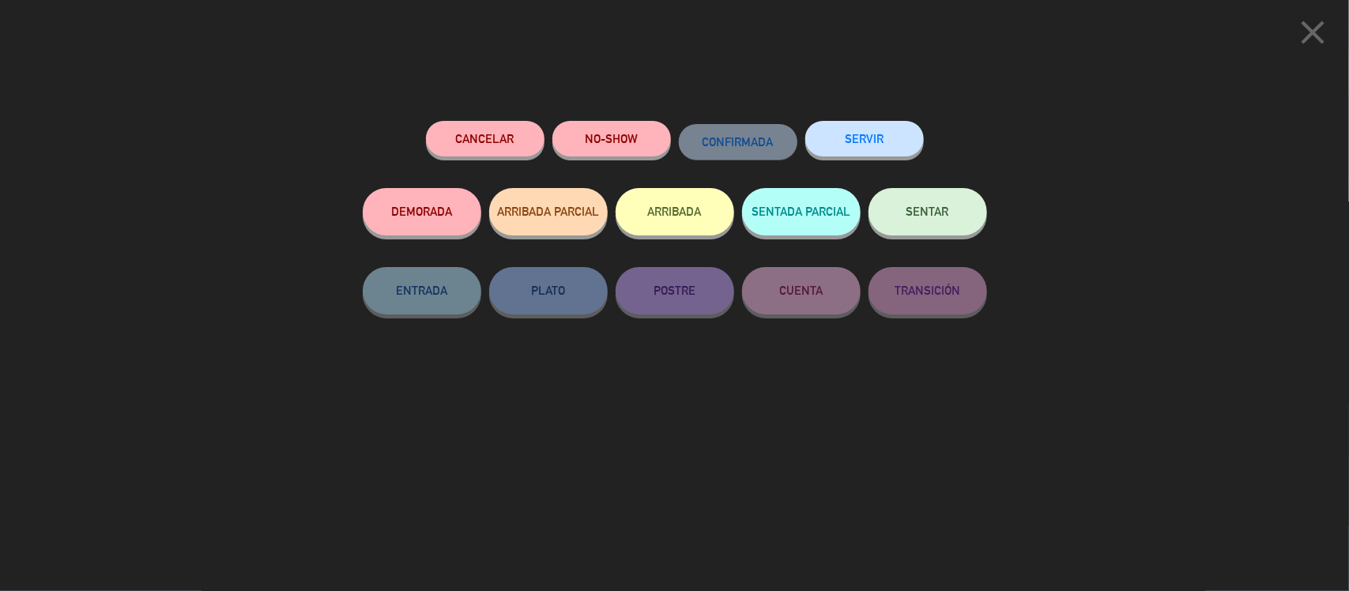
click at [676, 207] on button "ARRIBADA" at bounding box center [675, 211] width 119 height 47
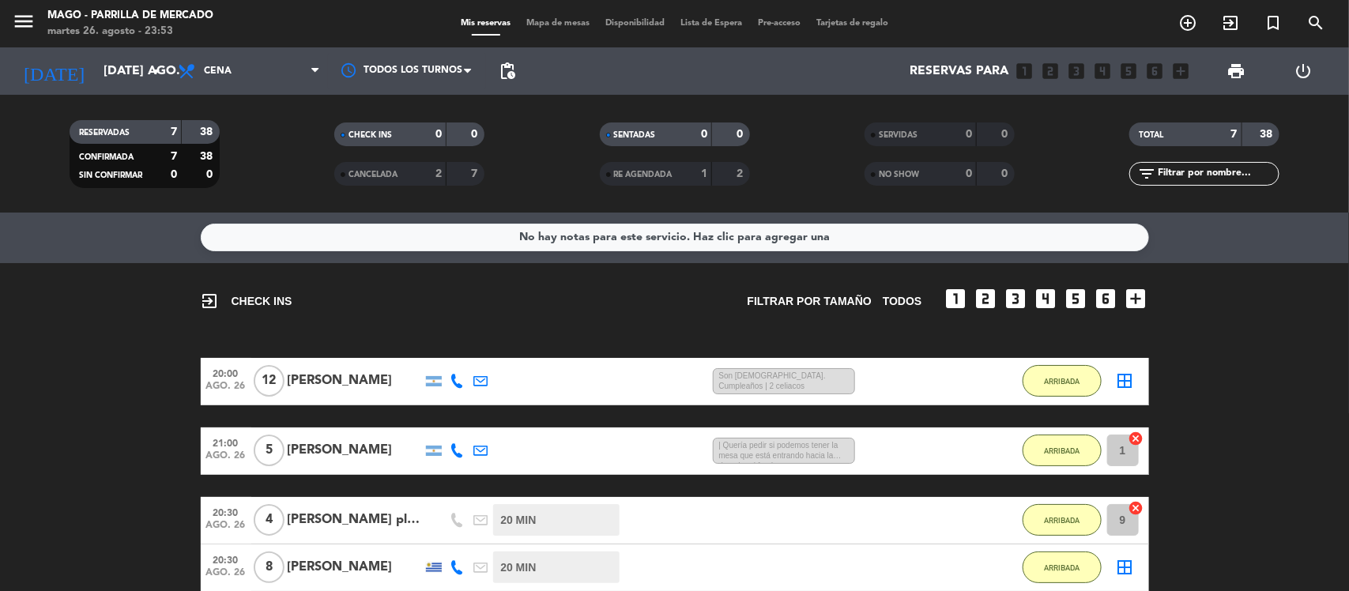
scroll to position [0, 0]
